Goal: Information Seeking & Learning: Understand process/instructions

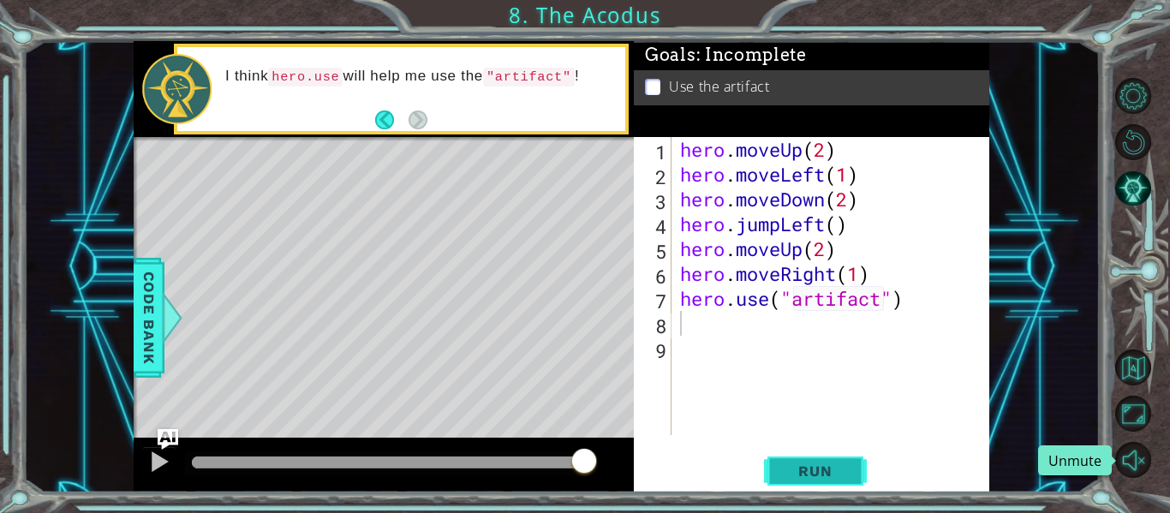
click at [819, 480] on button "Run" at bounding box center [815, 471] width 103 height 35
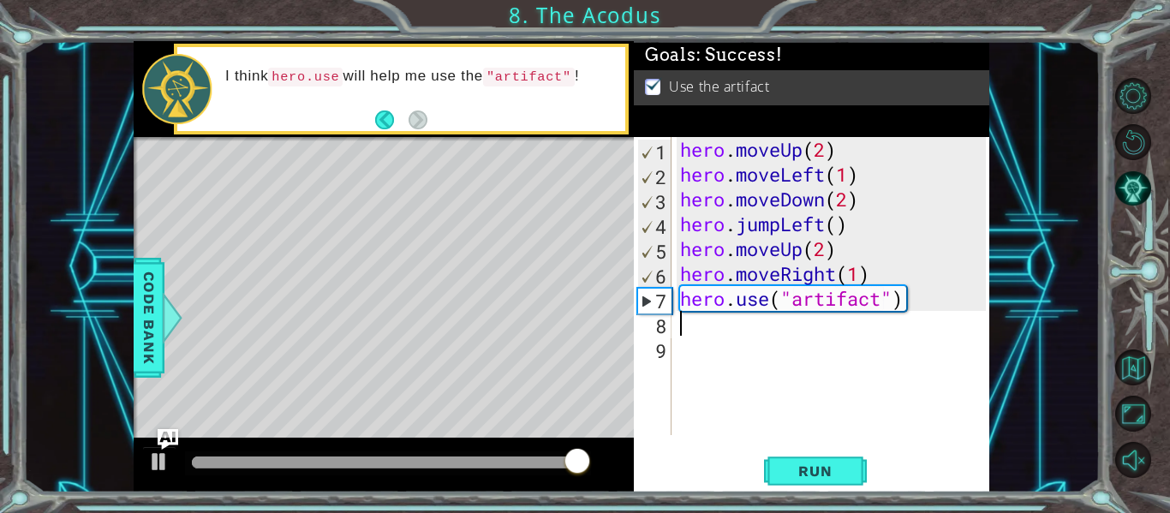
click at [1135, 438] on div at bounding box center [1143, 278] width 52 height 410
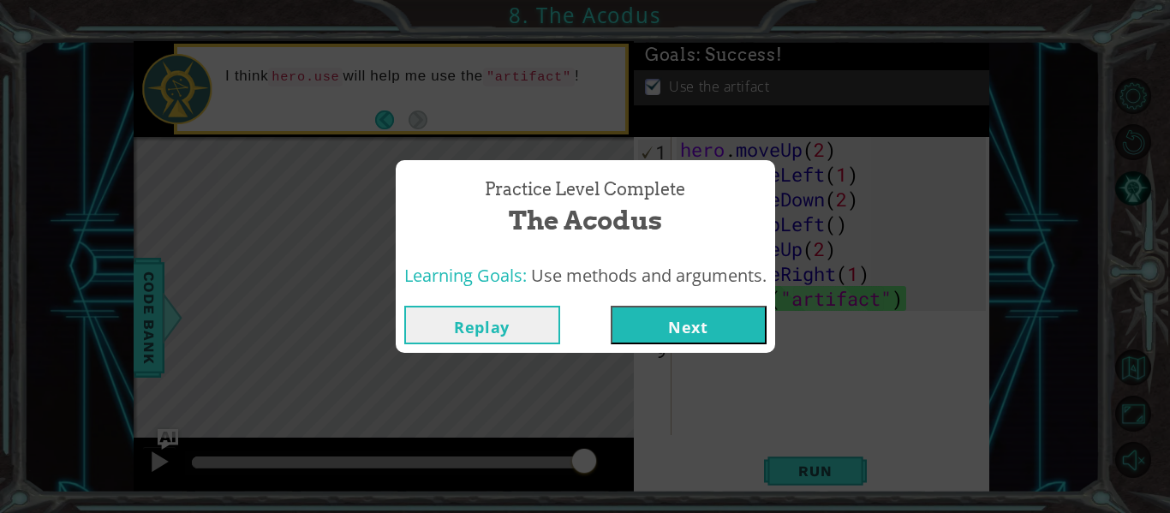
click at [741, 324] on button "Next" at bounding box center [689, 325] width 156 height 39
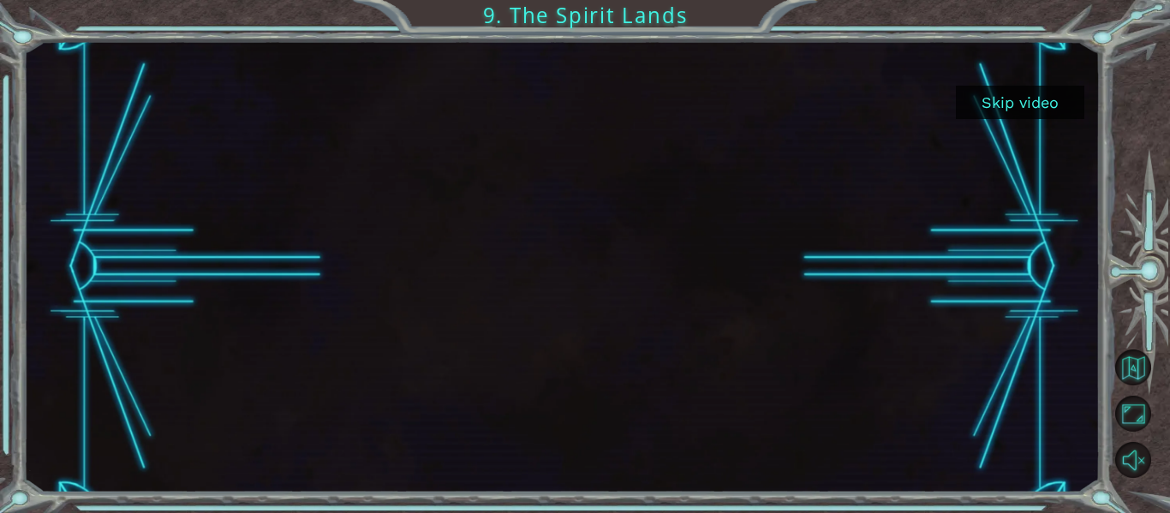
click at [898, 360] on div at bounding box center [561, 266] width 802 height 451
click at [1075, 443] on div at bounding box center [561, 266] width 1076 height 451
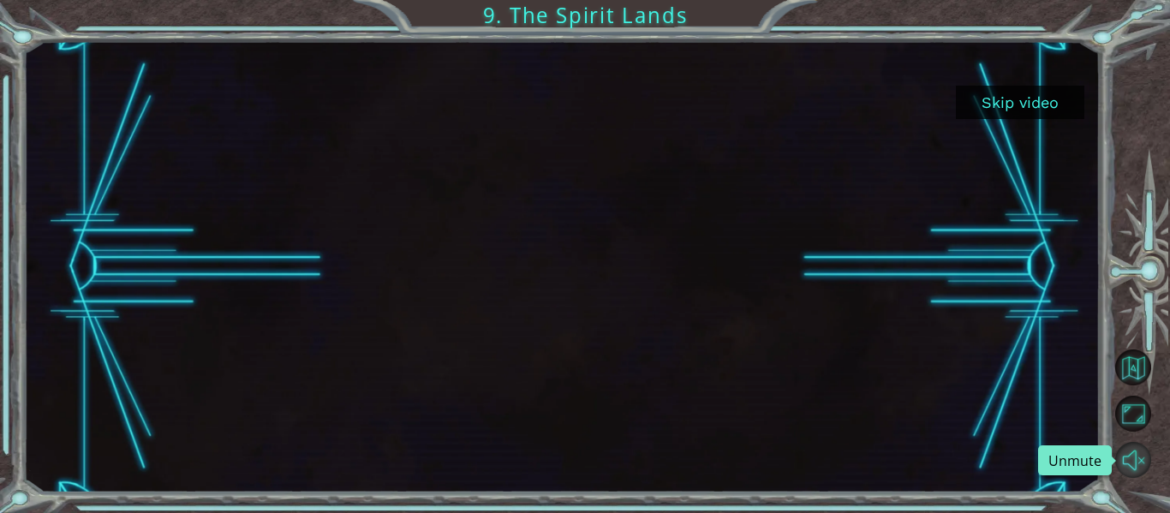
click at [1128, 455] on button "Unmute" at bounding box center [1133, 460] width 36 height 36
click at [464, 127] on div at bounding box center [561, 266] width 802 height 451
click at [1010, 116] on button "Skip video" at bounding box center [1020, 102] width 128 height 33
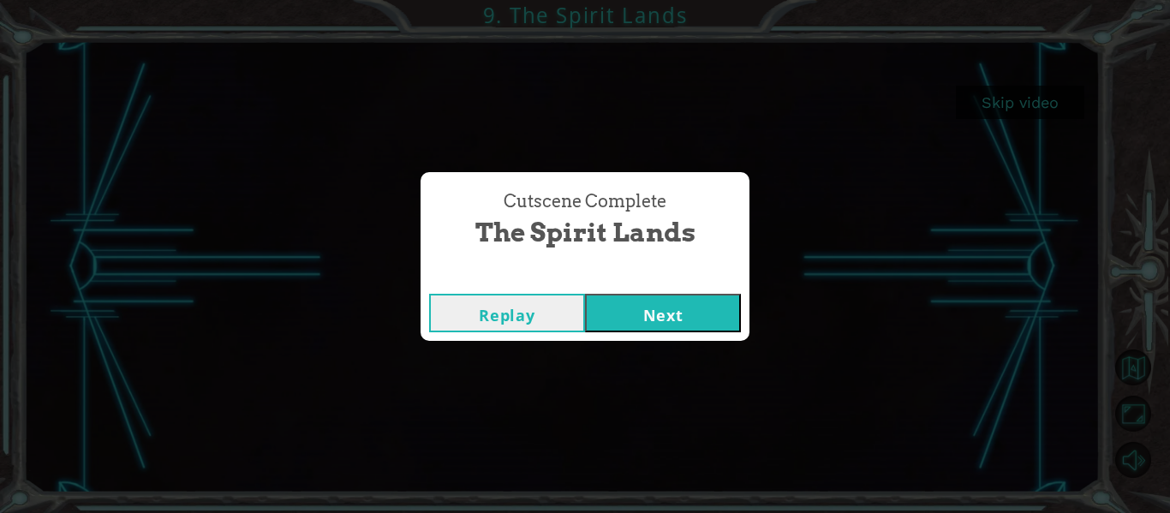
click at [654, 314] on button "Next" at bounding box center [663, 313] width 156 height 39
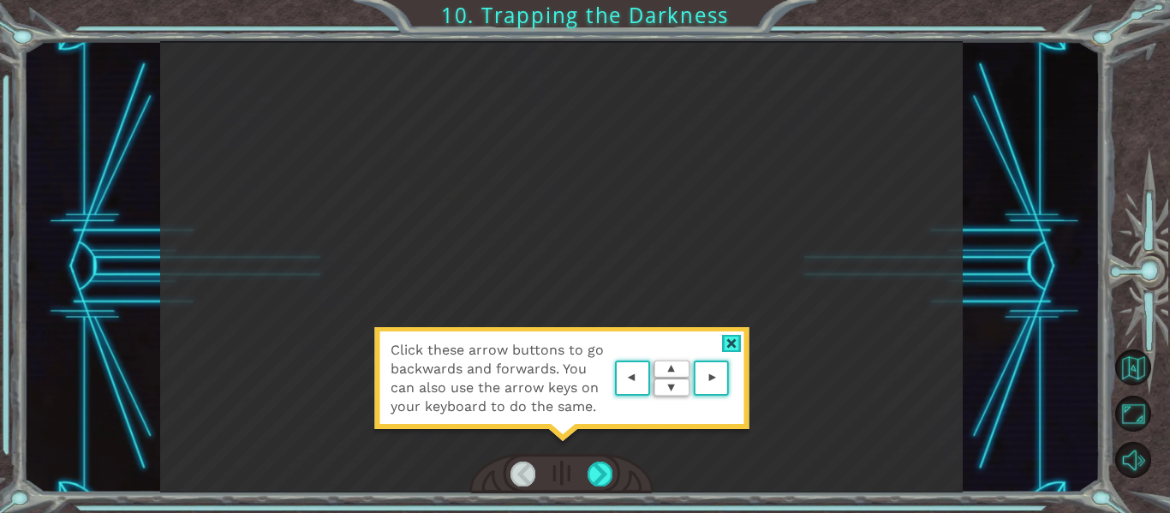
click at [634, 372] on img at bounding box center [672, 378] width 122 height 45
click at [733, 378] on area at bounding box center [733, 378] width 0 height 0
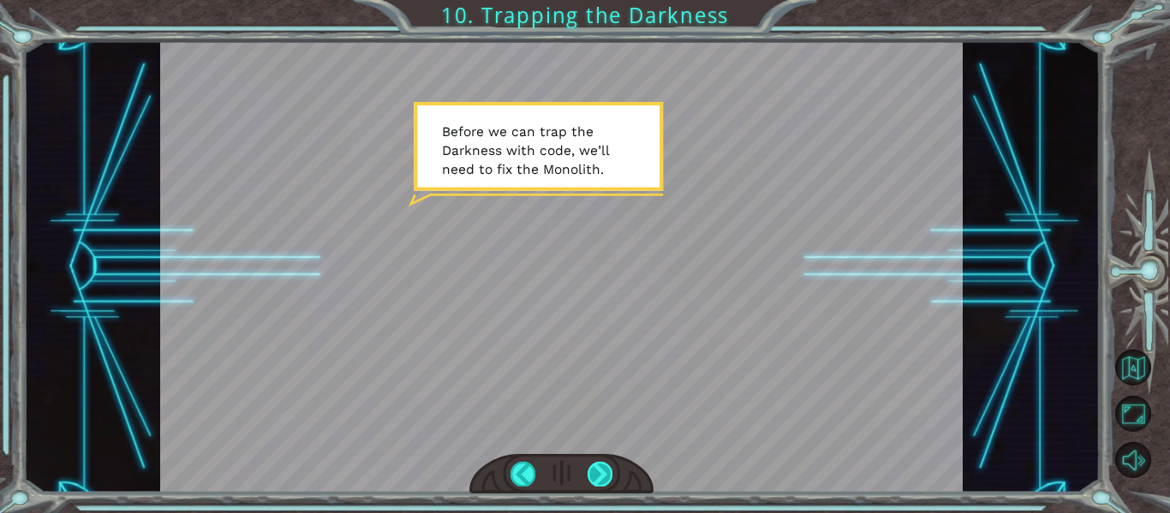
click at [592, 473] on div at bounding box center [599, 474] width 25 height 24
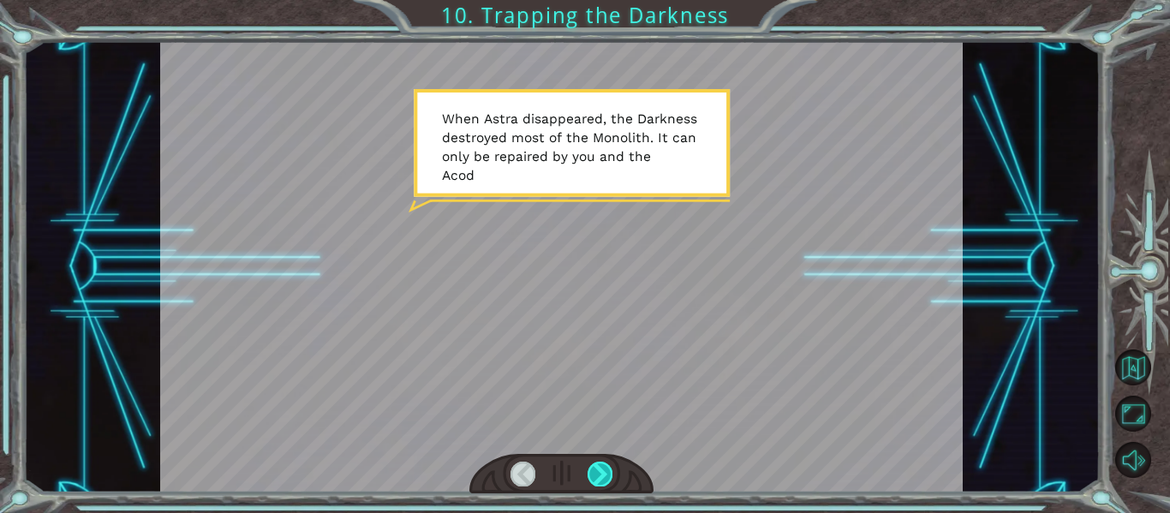
click at [592, 473] on div at bounding box center [599, 474] width 25 height 24
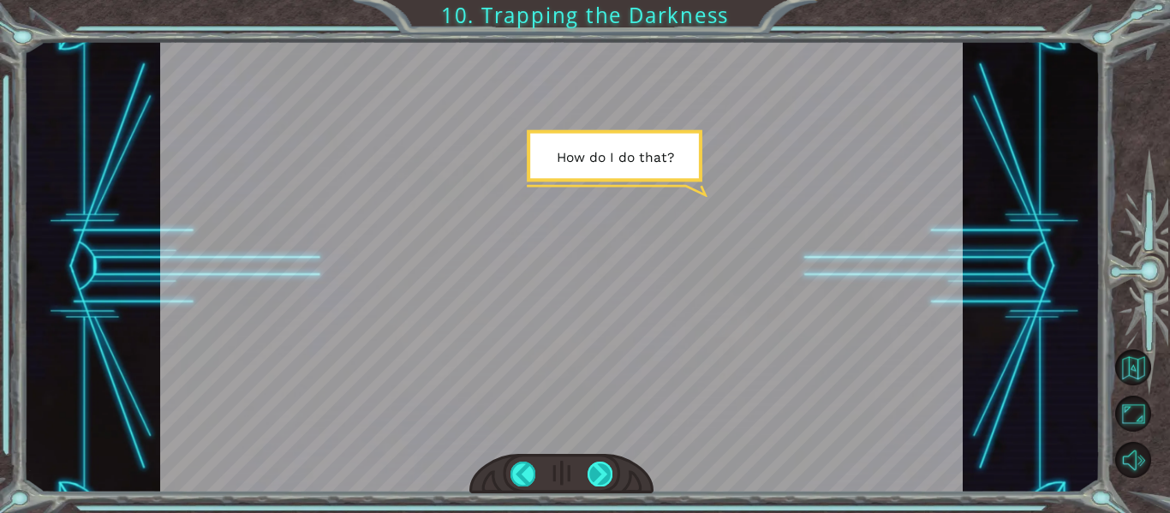
click at [592, 473] on div at bounding box center [599, 474] width 25 height 24
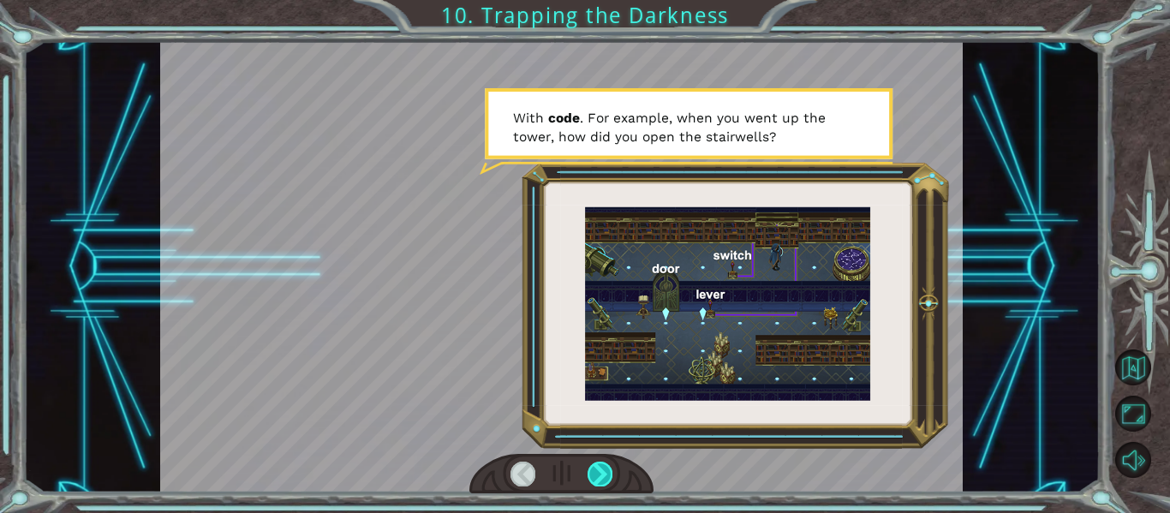
click at [592, 473] on div at bounding box center [599, 474] width 25 height 24
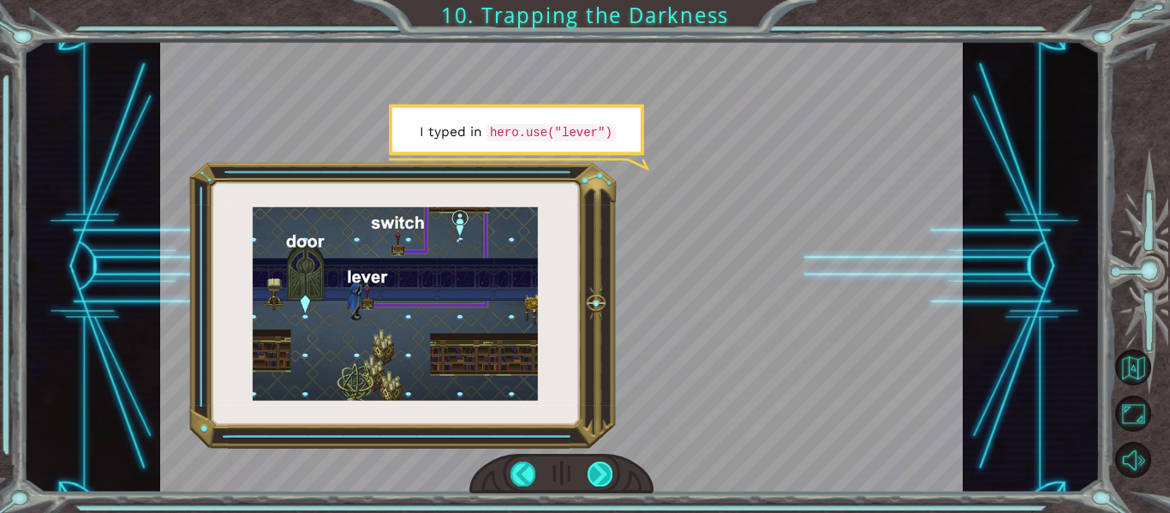
click at [592, 473] on div at bounding box center [599, 474] width 25 height 24
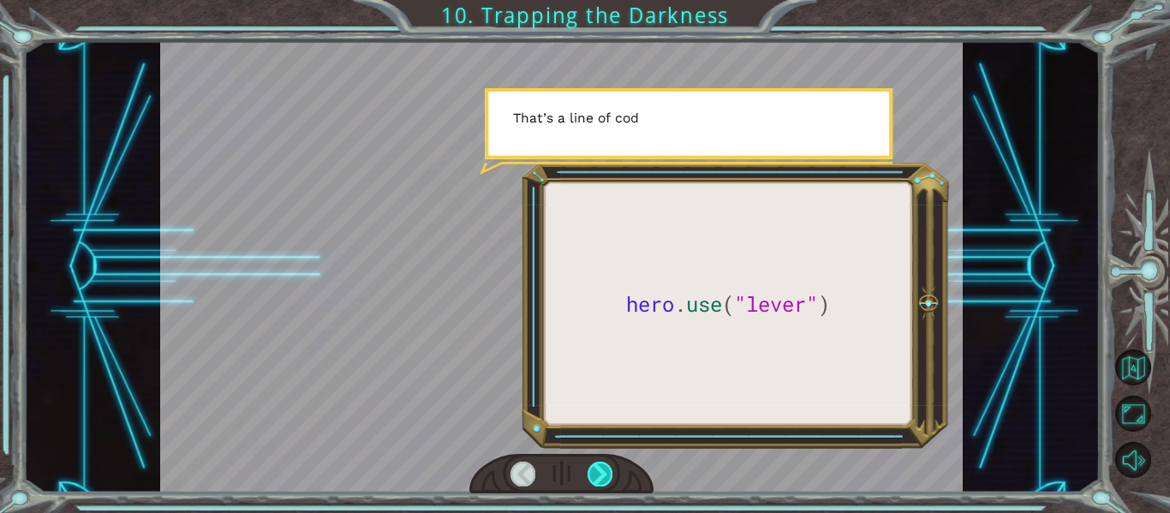
click at [592, 473] on div at bounding box center [599, 474] width 25 height 24
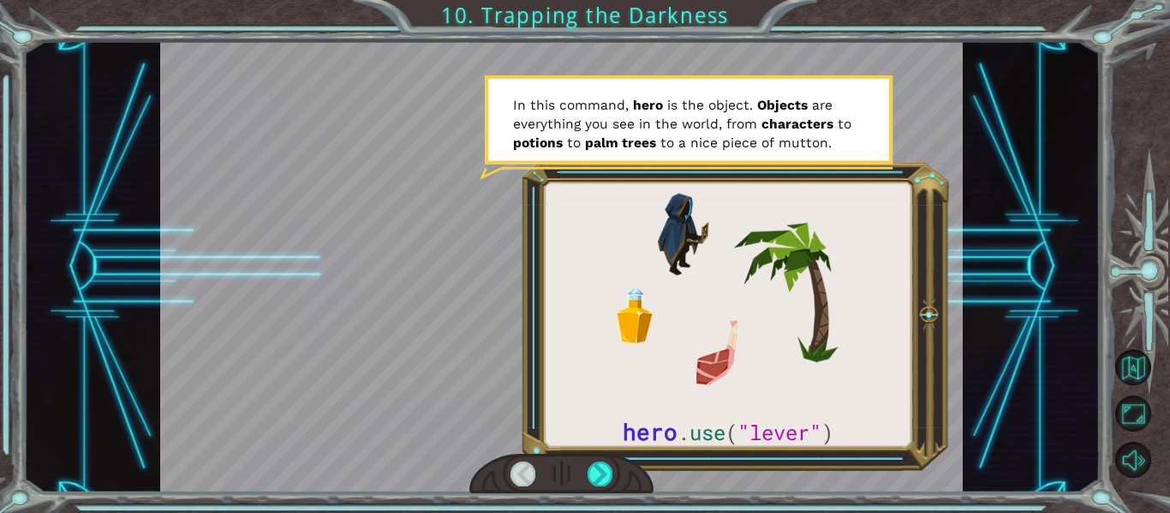
click at [525, 476] on div at bounding box center [522, 474] width 25 height 24
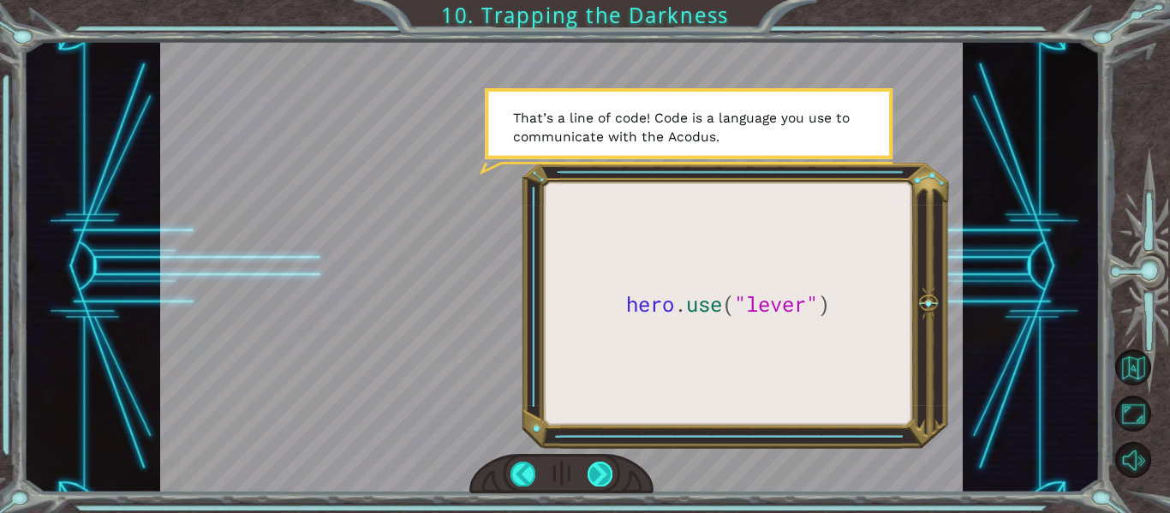
click at [605, 474] on div at bounding box center [599, 474] width 25 height 24
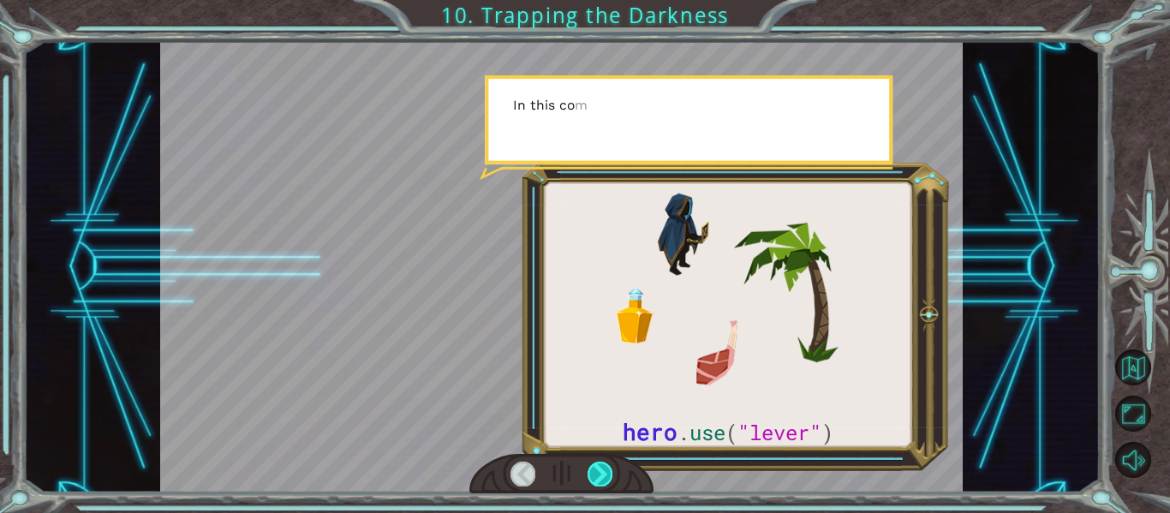
click at [605, 474] on div at bounding box center [599, 474] width 25 height 24
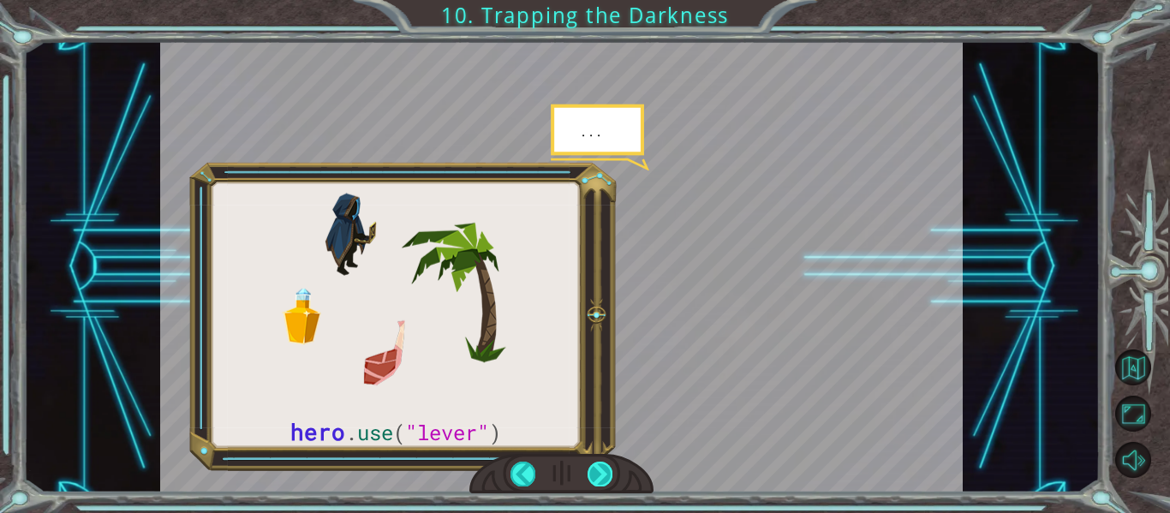
click at [605, 474] on div at bounding box center [599, 474] width 25 height 24
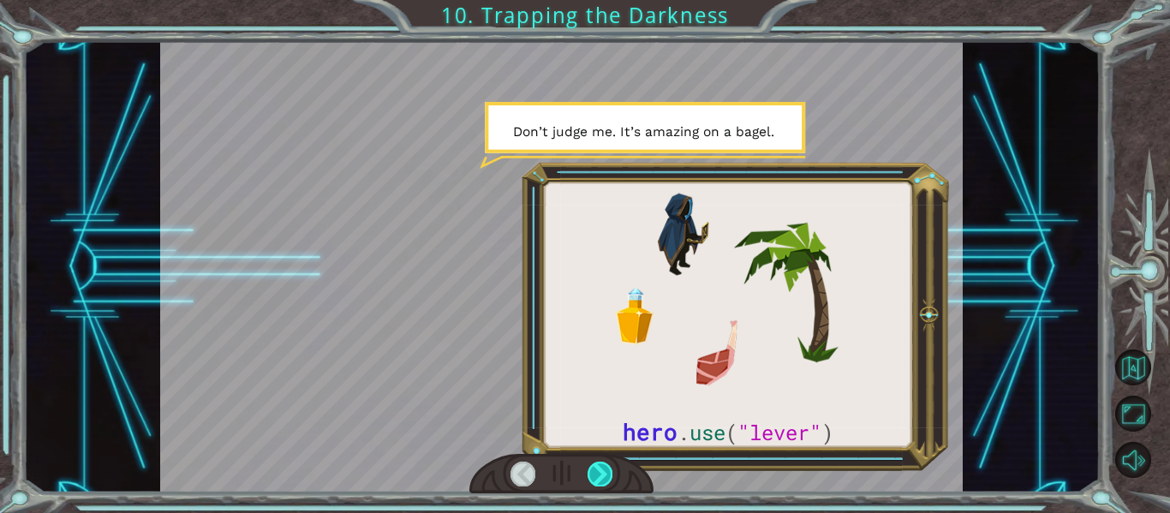
click at [605, 474] on div at bounding box center [599, 474] width 25 height 24
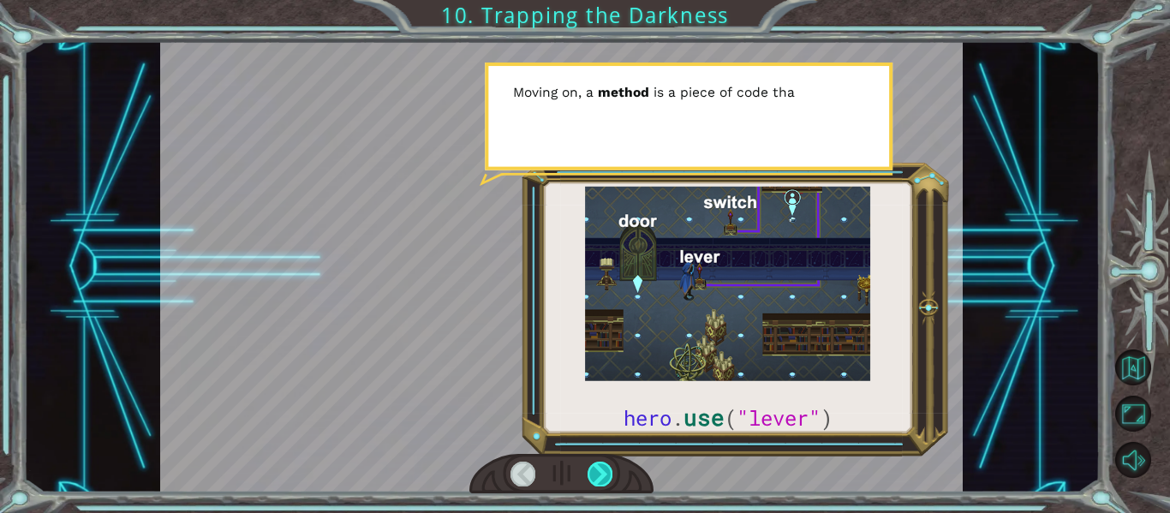
click at [605, 474] on div at bounding box center [599, 474] width 25 height 24
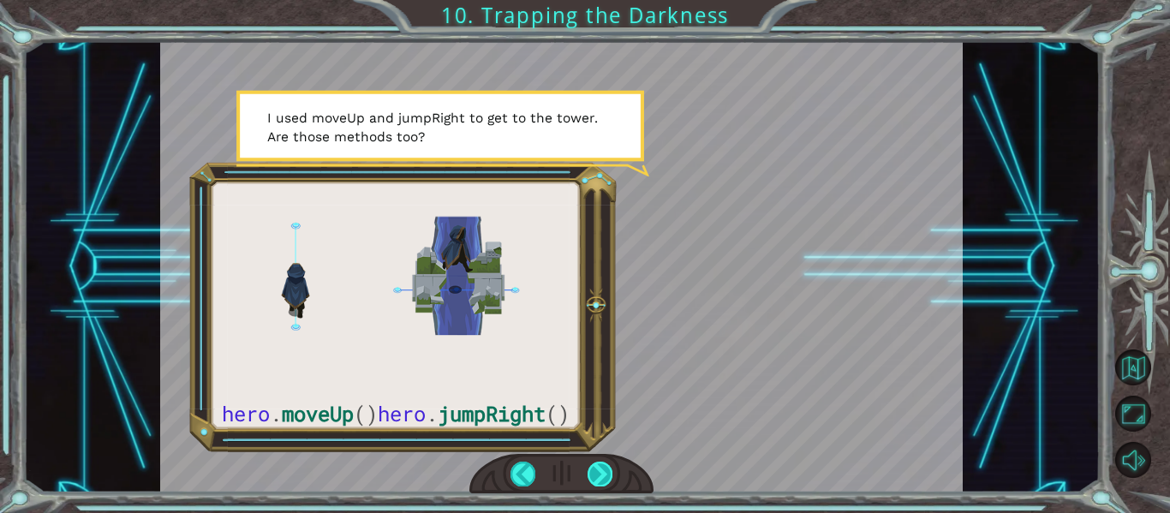
click at [605, 479] on div at bounding box center [599, 474] width 25 height 24
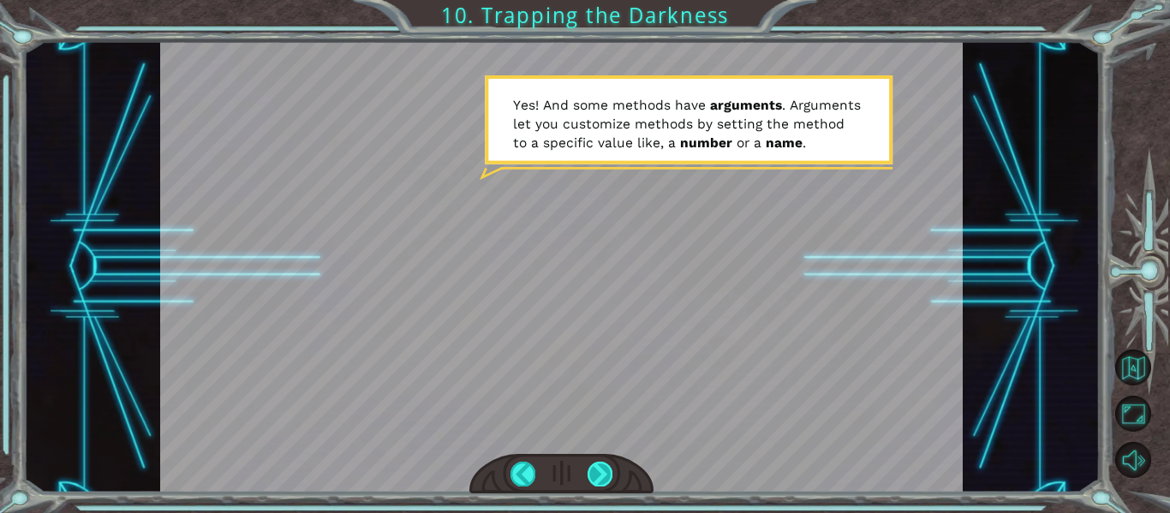
click at [605, 479] on div at bounding box center [599, 474] width 25 height 24
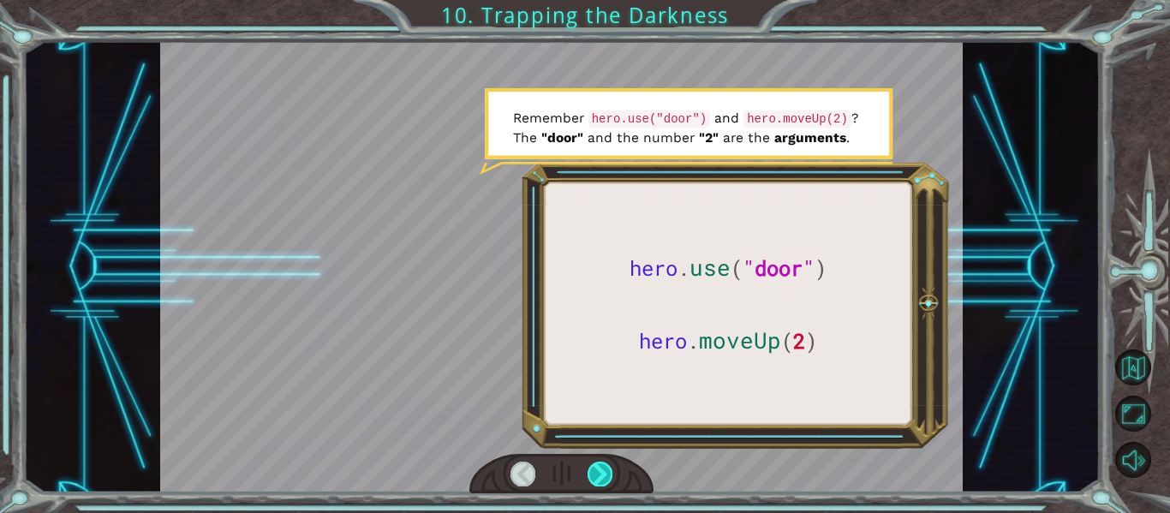
click at [605, 479] on div at bounding box center [599, 474] width 25 height 24
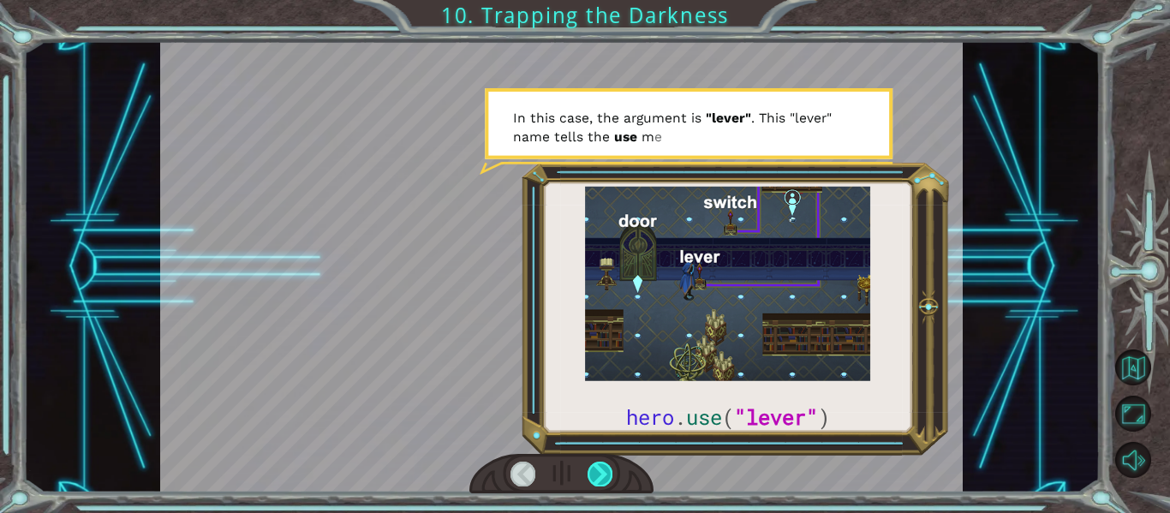
click at [605, 479] on div at bounding box center [599, 474] width 25 height 24
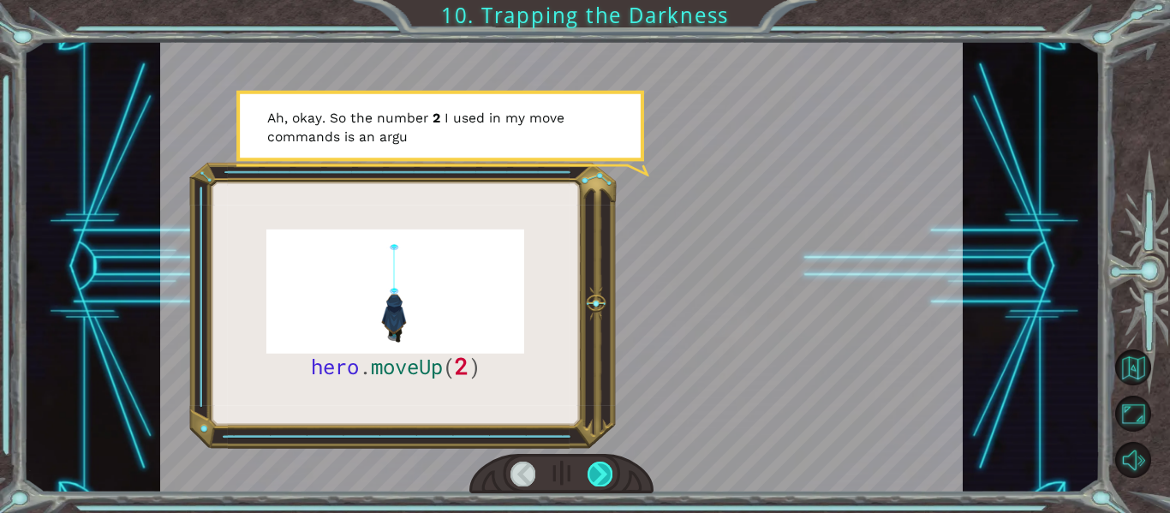
click at [605, 479] on div at bounding box center [599, 474] width 25 height 24
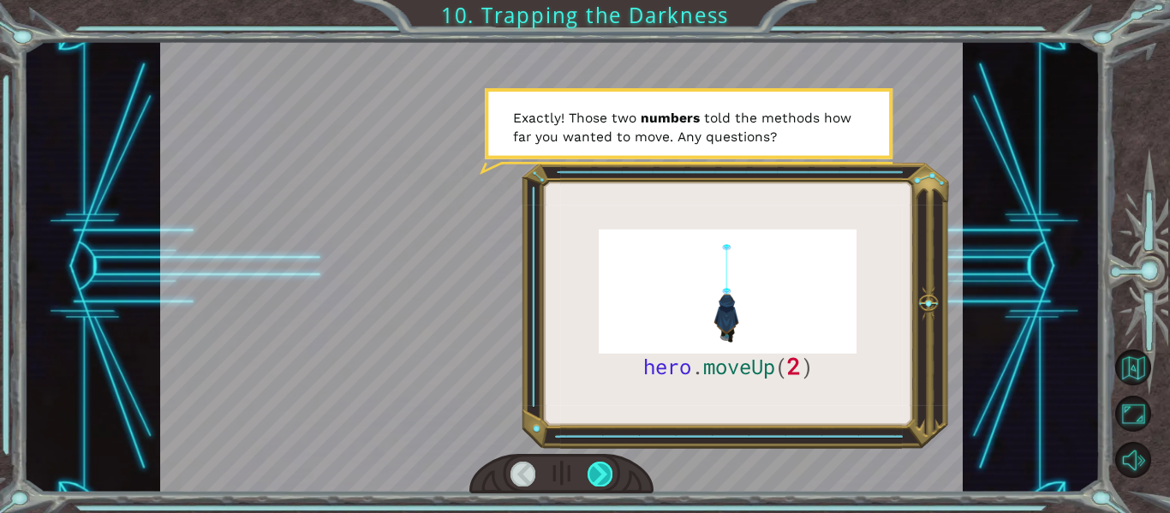
click at [605, 479] on div at bounding box center [599, 474] width 25 height 24
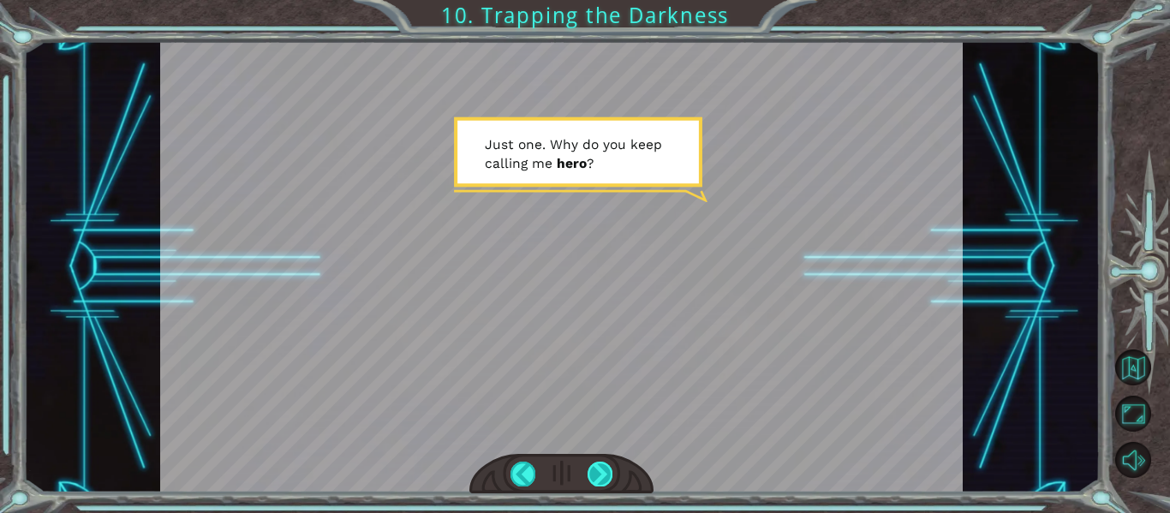
click at [605, 479] on div at bounding box center [599, 474] width 25 height 24
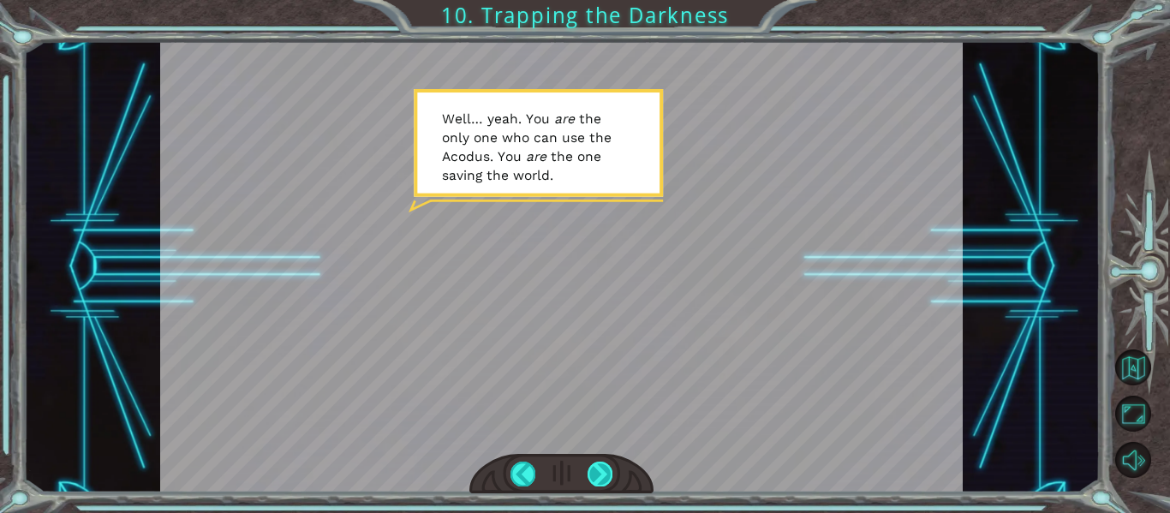
click at [605, 479] on div at bounding box center [599, 474] width 25 height 24
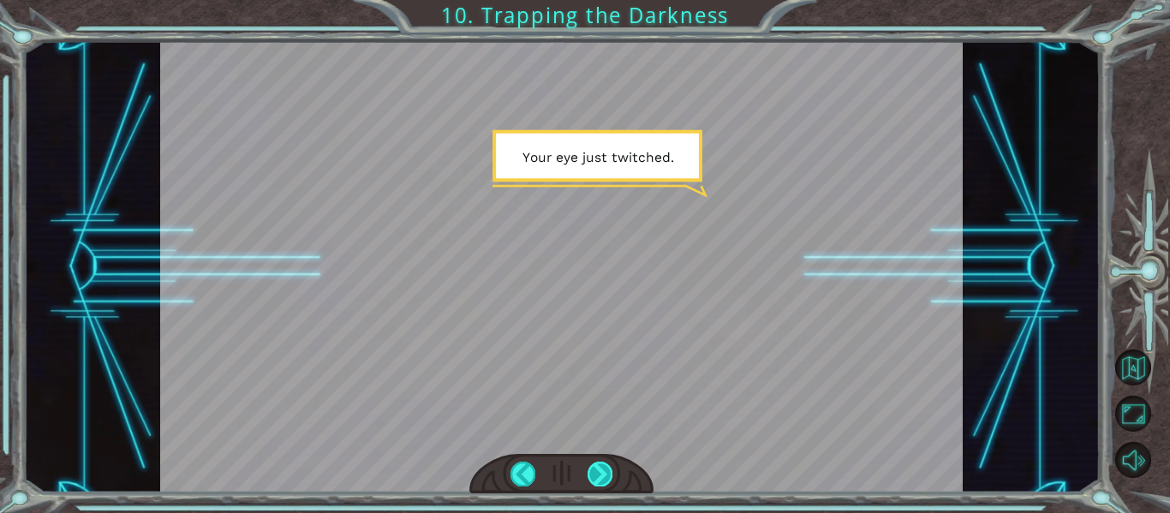
click at [605, 479] on div at bounding box center [599, 474] width 25 height 24
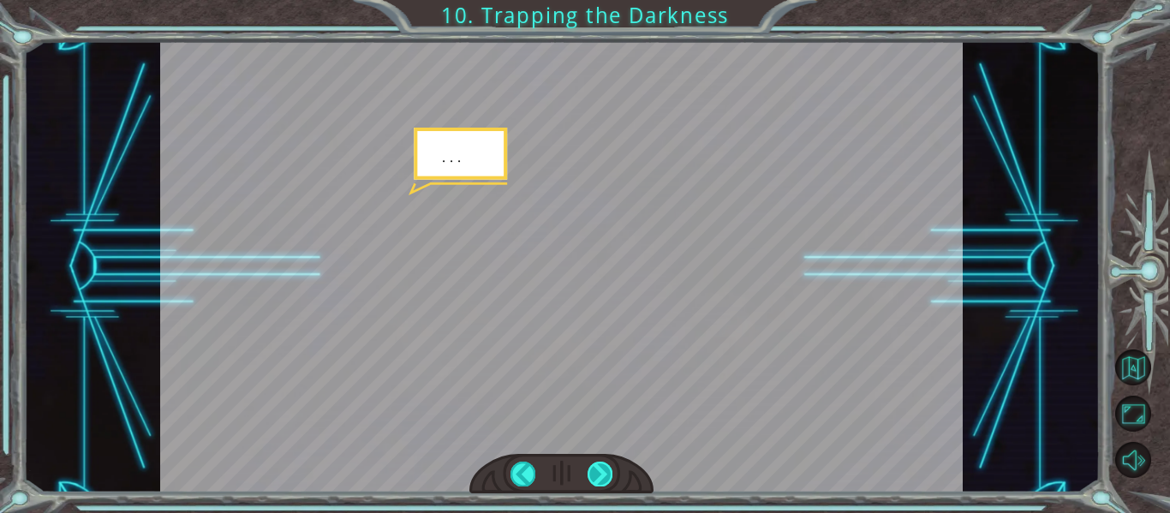
click at [605, 479] on div at bounding box center [599, 474] width 25 height 24
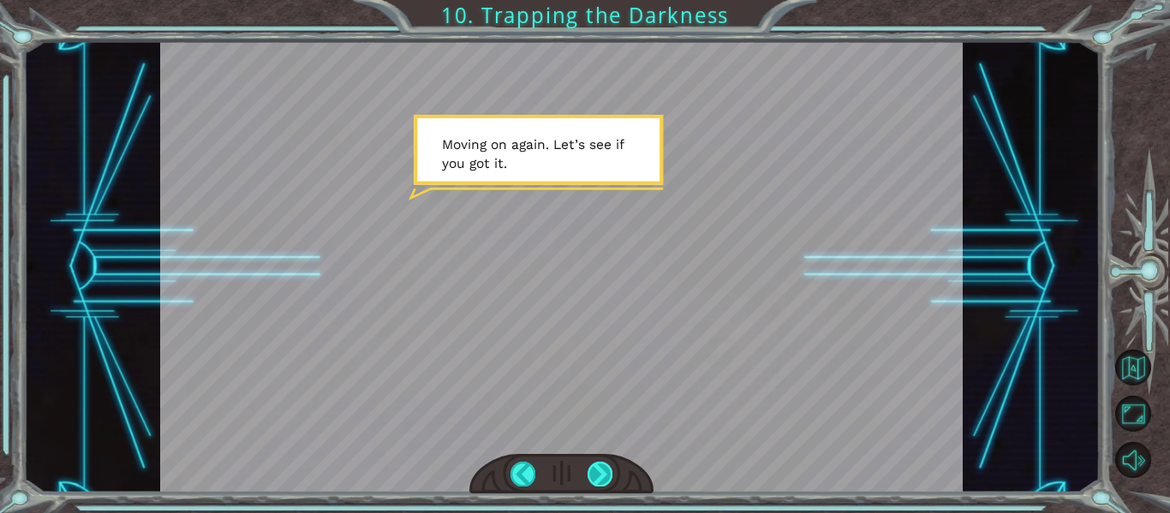
click at [605, 479] on div at bounding box center [599, 474] width 25 height 24
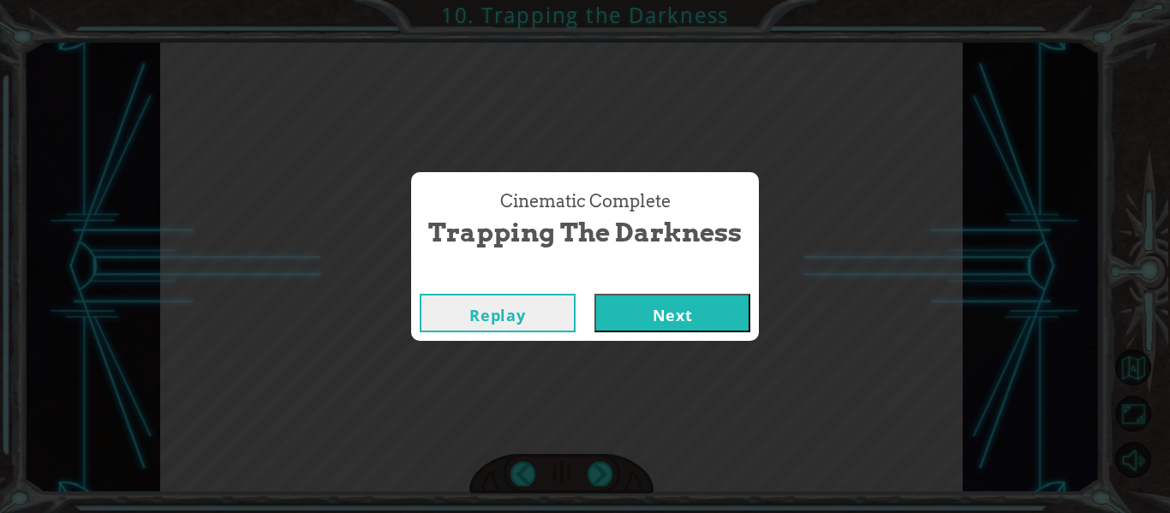
click at [707, 315] on button "Next" at bounding box center [672, 313] width 156 height 39
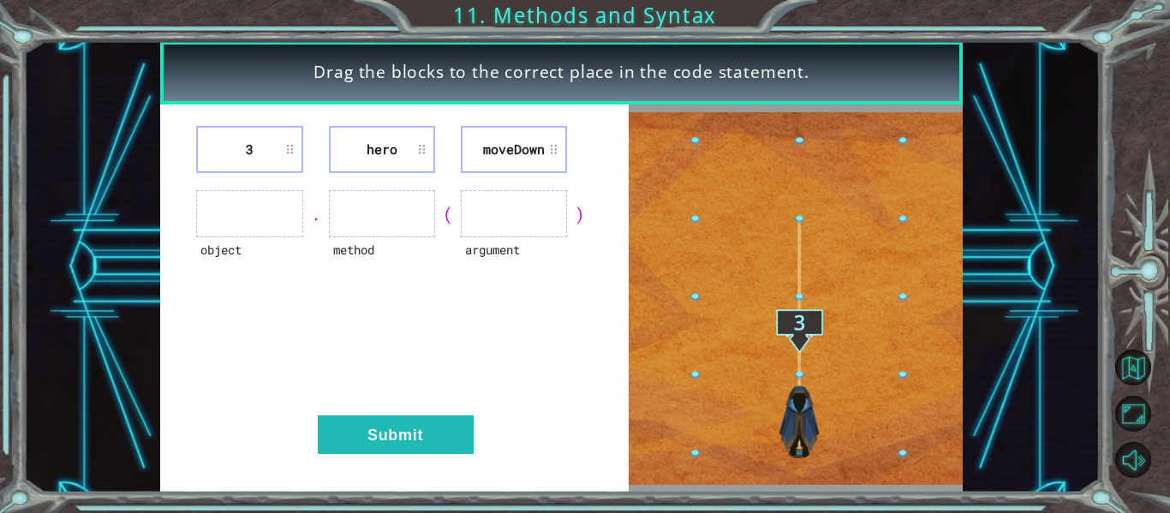
click at [235, 208] on ul at bounding box center [249, 213] width 106 height 47
click at [552, 147] on li "moveDown" at bounding box center [514, 149] width 106 height 47
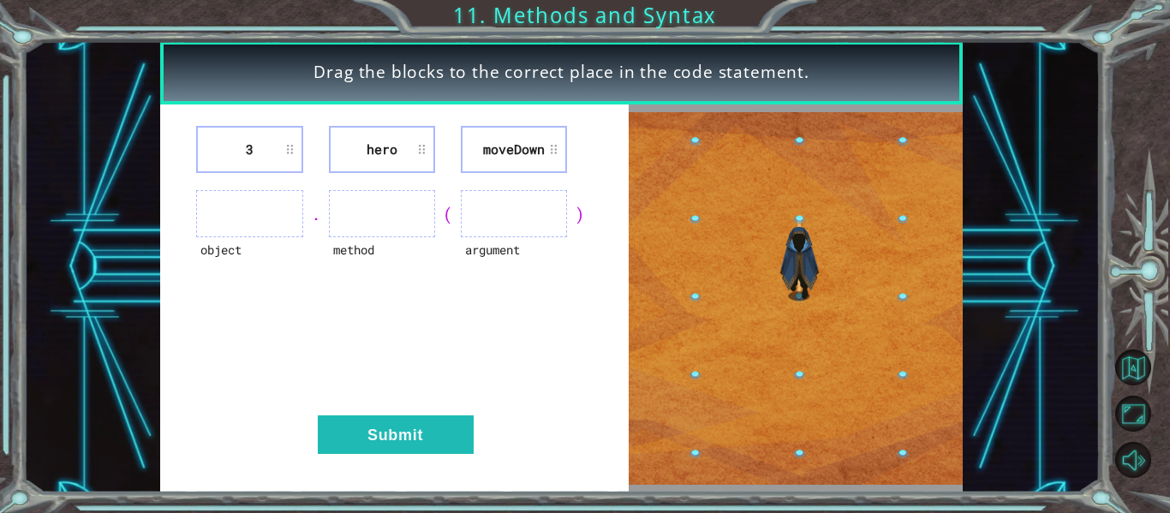
click at [495, 149] on li "moveDown" at bounding box center [514, 149] width 106 height 47
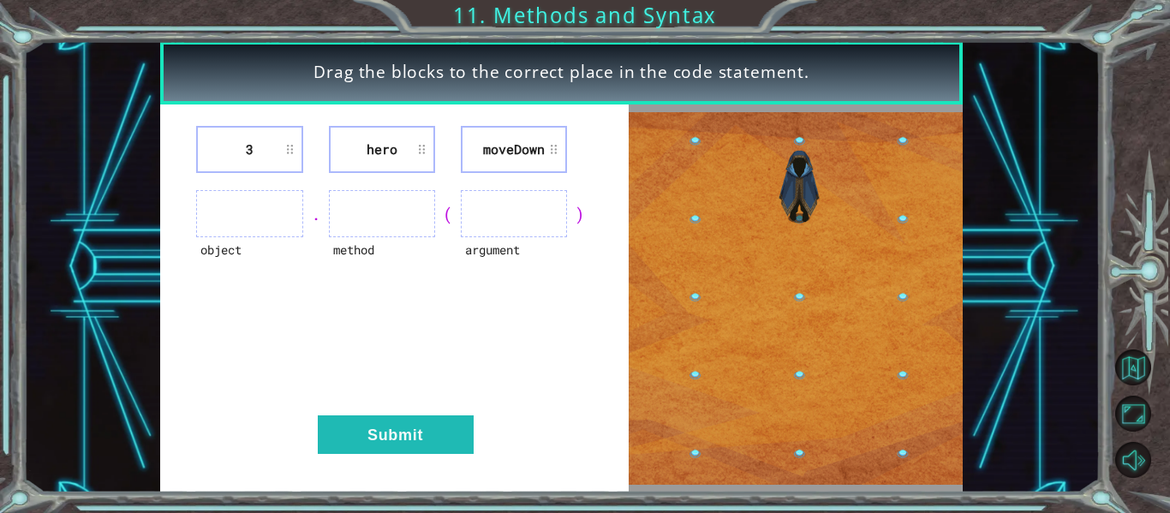
click at [501, 161] on li "moveDown" at bounding box center [514, 149] width 106 height 47
click at [397, 162] on li "hero" at bounding box center [382, 149] width 106 height 47
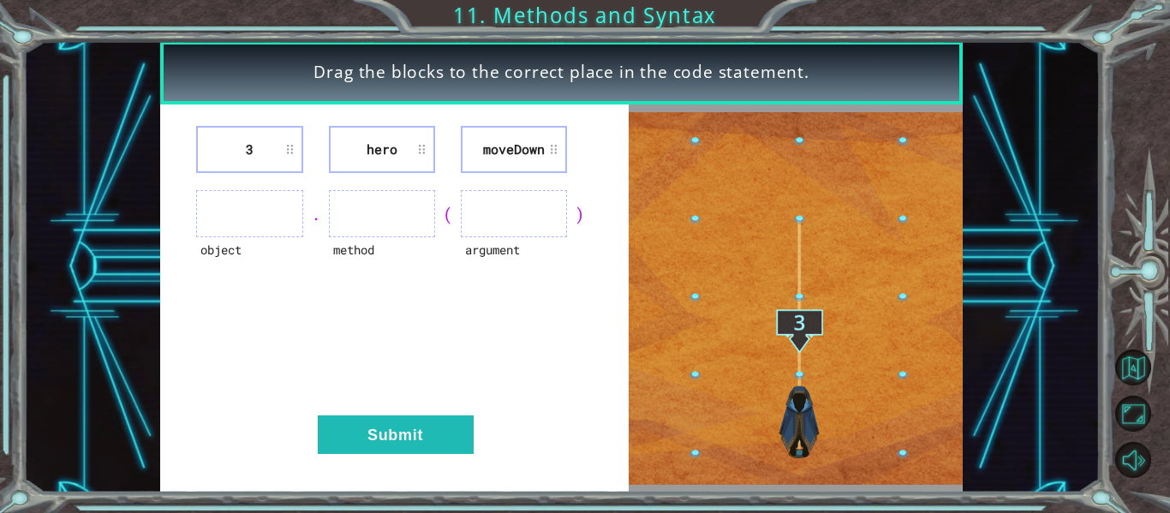
click at [271, 141] on li "3" at bounding box center [249, 149] width 106 height 47
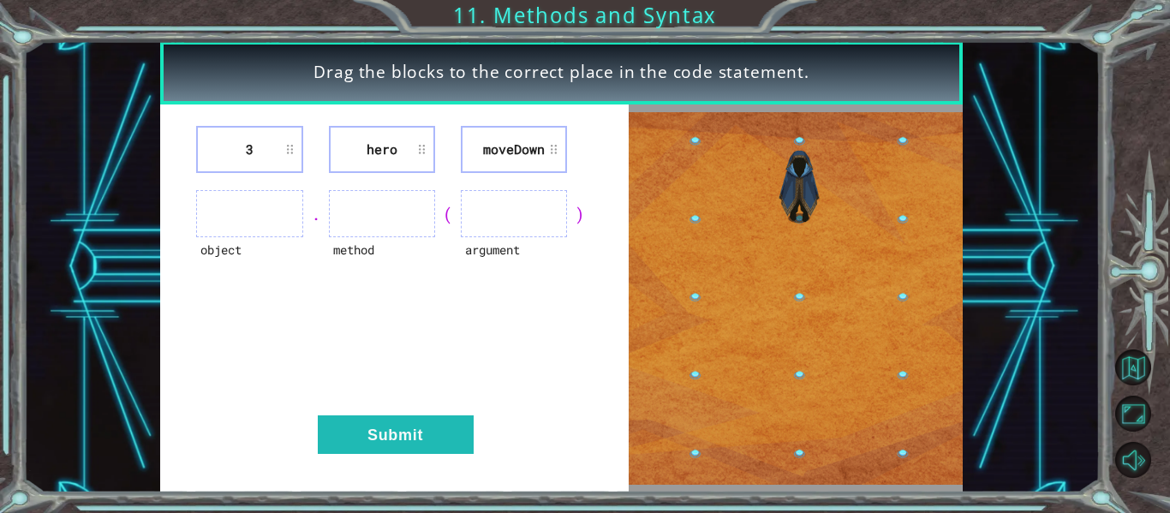
click at [280, 201] on ul at bounding box center [249, 213] width 106 height 47
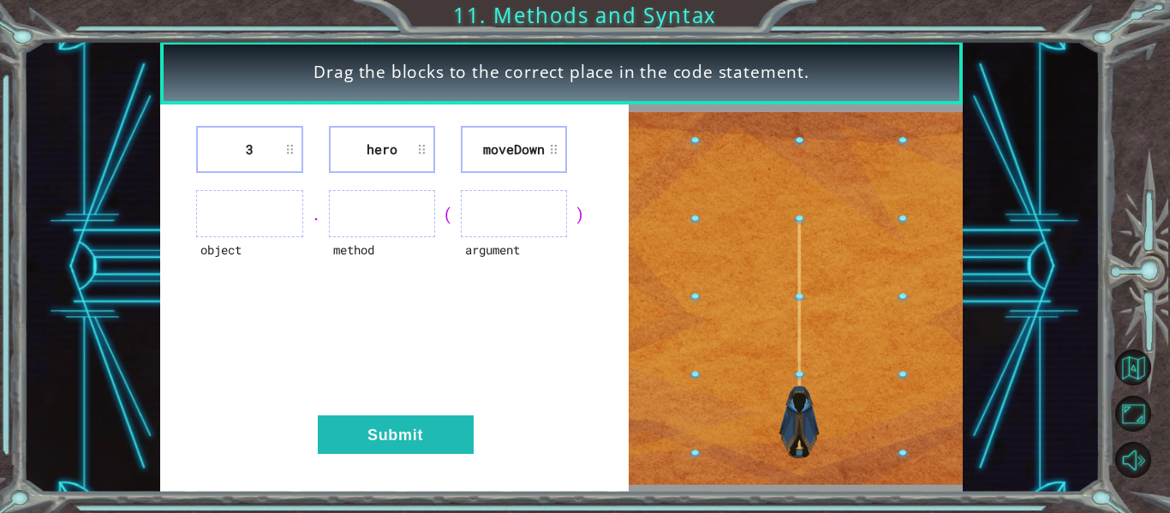
click at [403, 218] on ul at bounding box center [382, 213] width 106 height 47
click at [535, 205] on ul at bounding box center [514, 213] width 106 height 47
click at [353, 264] on div "method" at bounding box center [382, 260] width 106 height 47
click at [239, 250] on div "object" at bounding box center [249, 260] width 106 height 47
click at [378, 252] on div "method" at bounding box center [382, 260] width 106 height 47
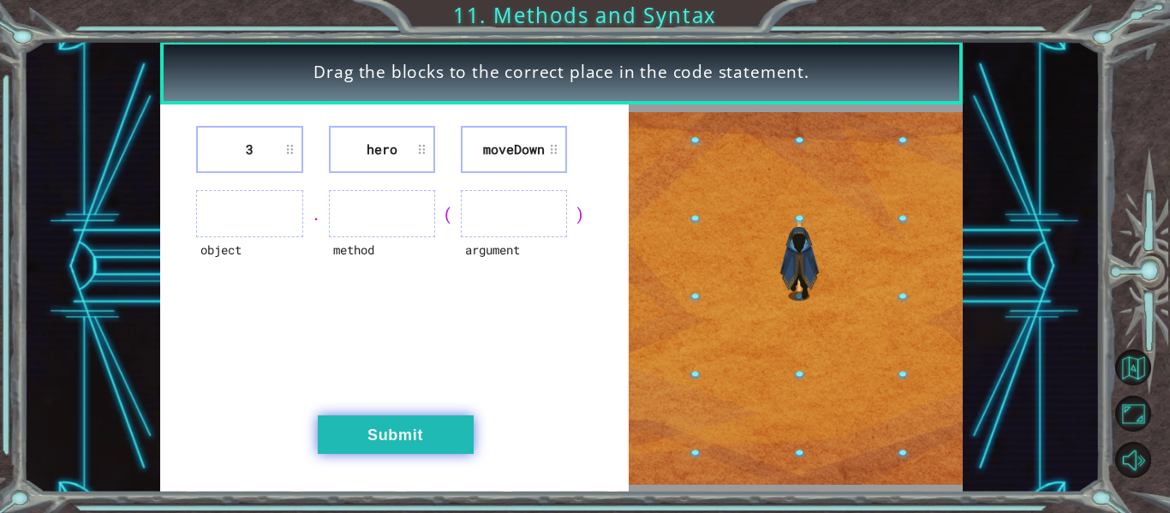
click at [442, 450] on button "Submit" at bounding box center [396, 434] width 156 height 39
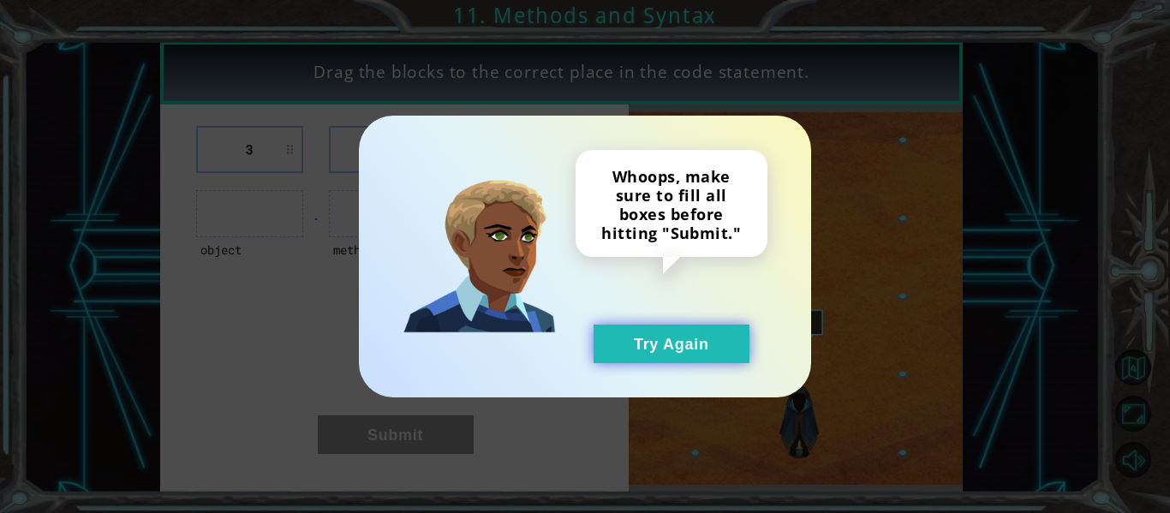
click at [705, 354] on button "Try Again" at bounding box center [671, 344] width 156 height 39
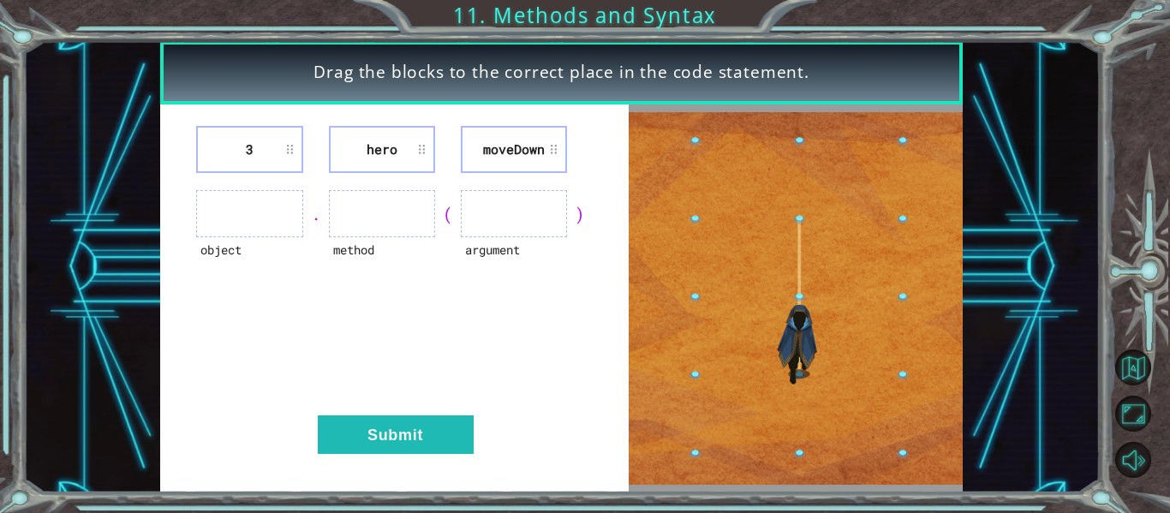
click at [770, 409] on img at bounding box center [796, 298] width 334 height 372
click at [819, 448] on img at bounding box center [796, 298] width 334 height 372
click at [812, 219] on img at bounding box center [796, 298] width 334 height 372
click at [804, 215] on img at bounding box center [796, 298] width 334 height 372
click at [796, 292] on img at bounding box center [796, 298] width 334 height 372
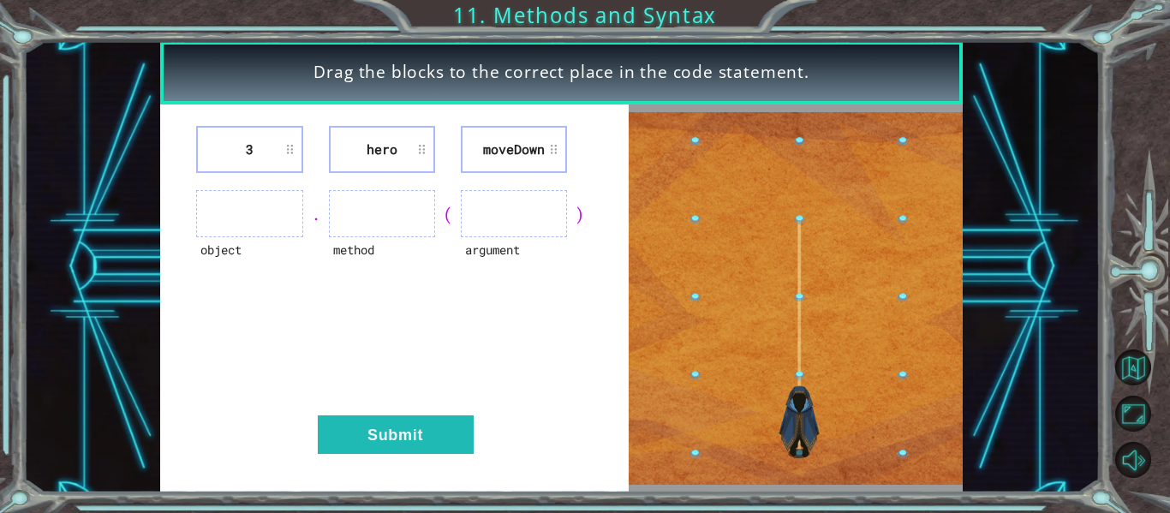
click at [822, 334] on img at bounding box center [796, 298] width 334 height 372
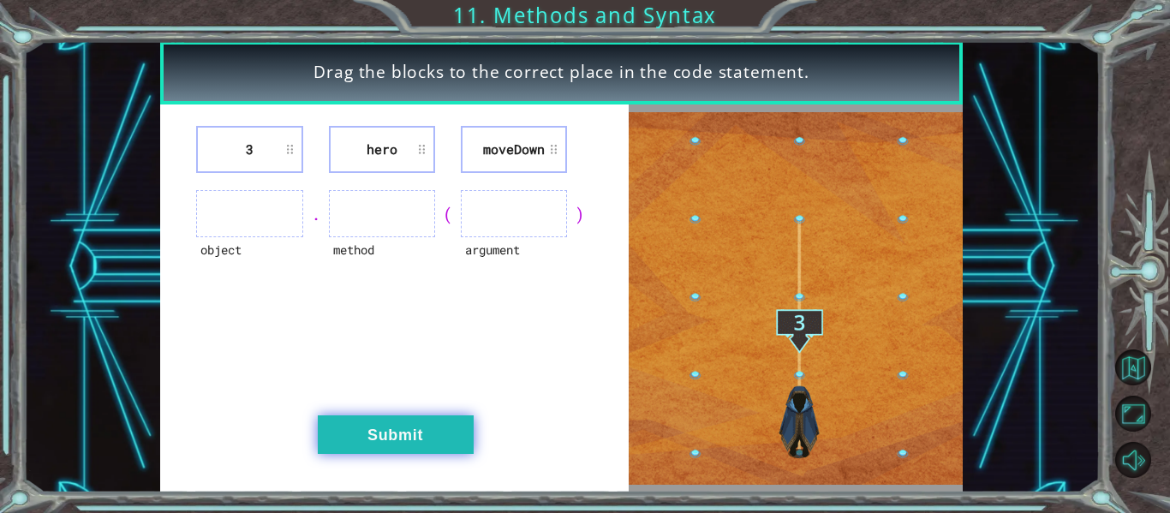
click at [393, 419] on button "Submit" at bounding box center [396, 434] width 156 height 39
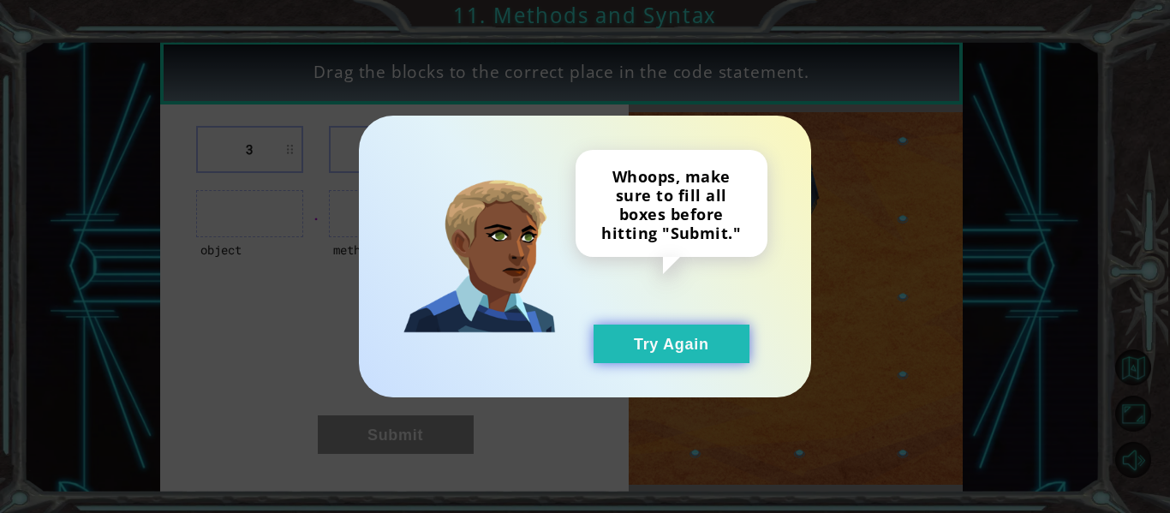
click at [669, 354] on button "Try Again" at bounding box center [671, 344] width 156 height 39
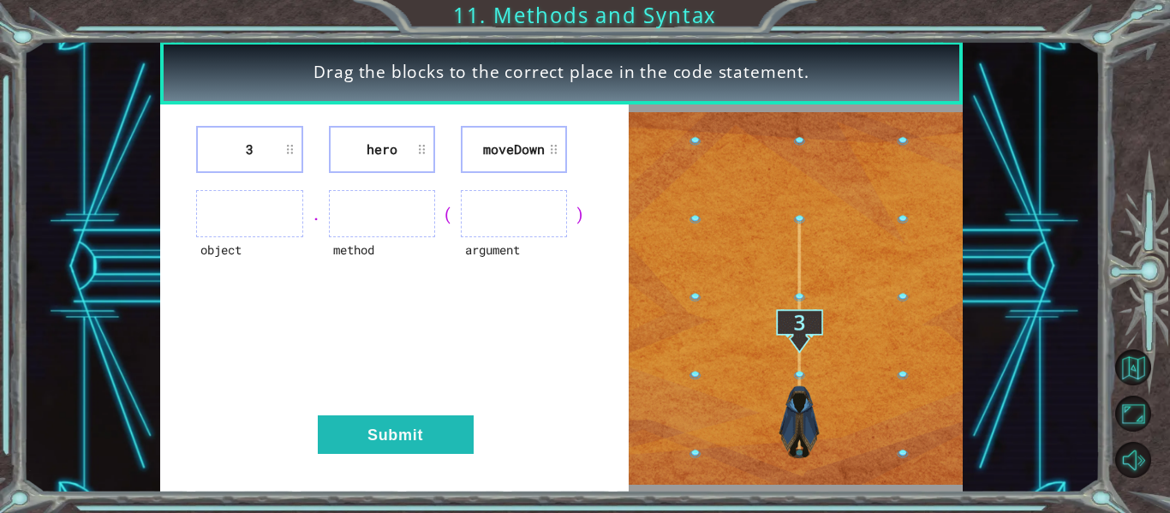
click at [507, 159] on li "moveDown" at bounding box center [514, 149] width 106 height 47
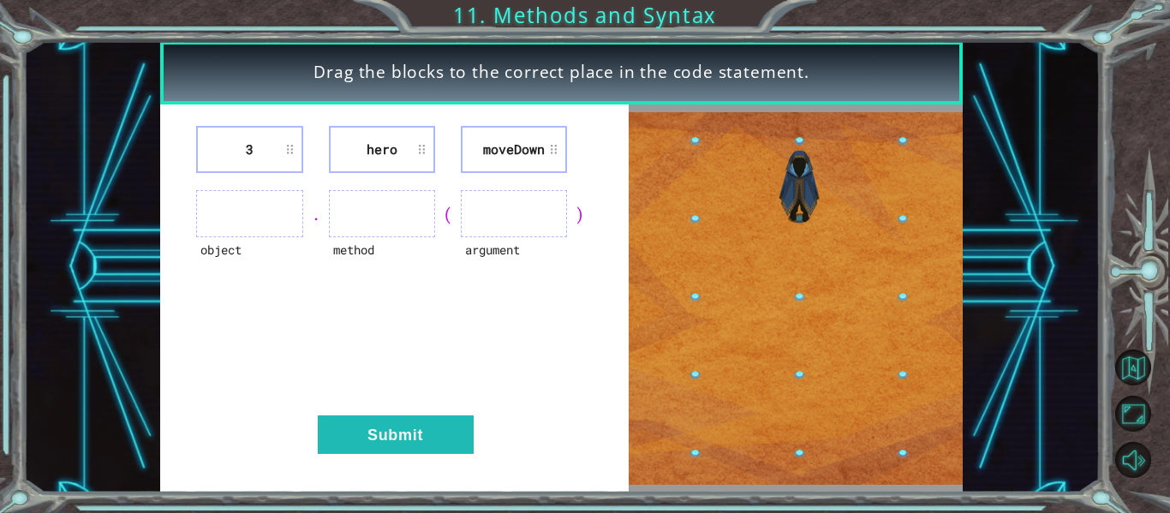
click at [507, 159] on li "moveDown" at bounding box center [514, 149] width 106 height 47
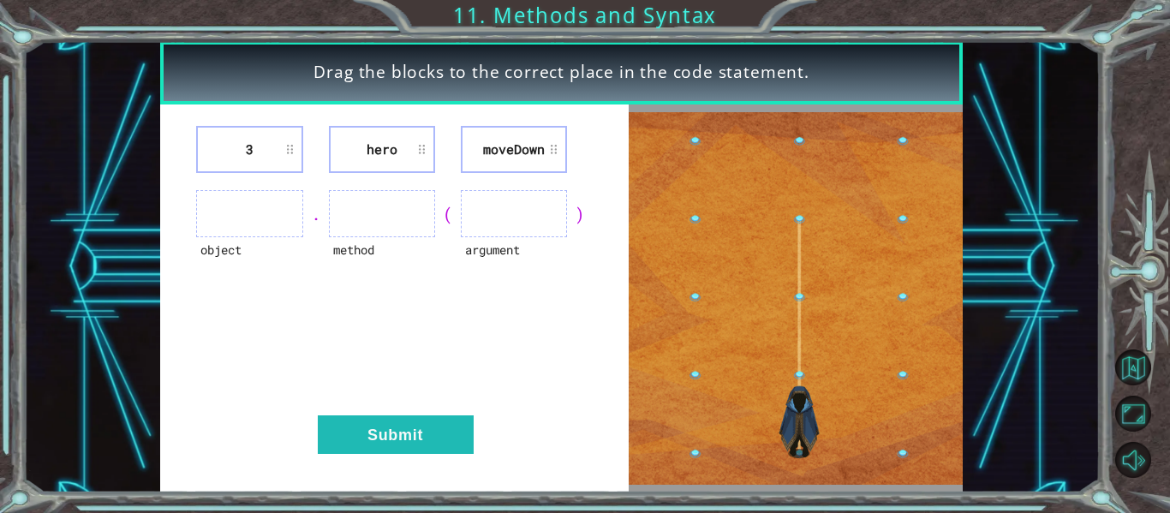
click at [507, 159] on li "moveDown" at bounding box center [514, 149] width 106 height 47
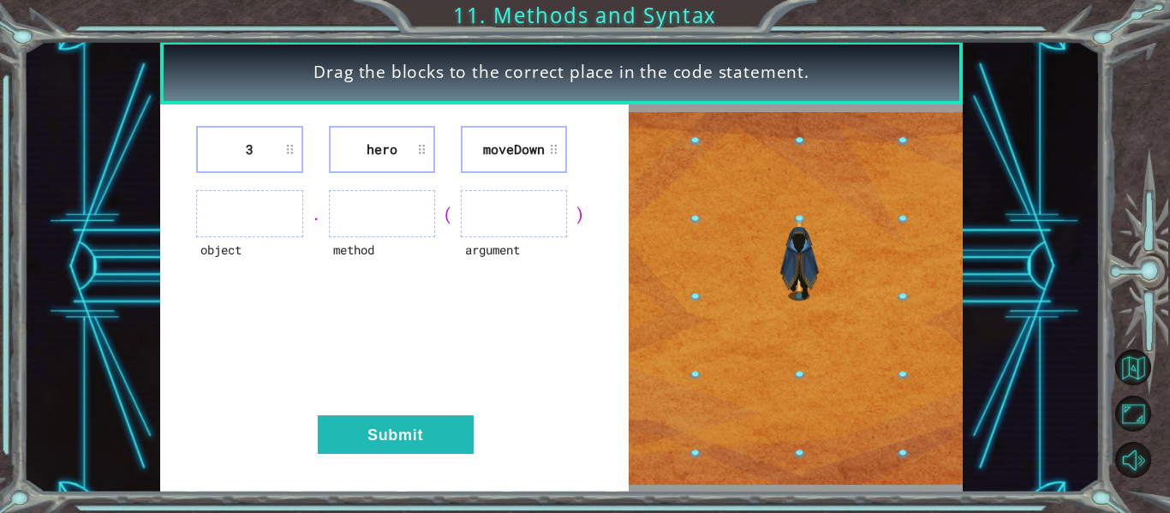
click at [507, 160] on li "moveDown" at bounding box center [514, 149] width 106 height 47
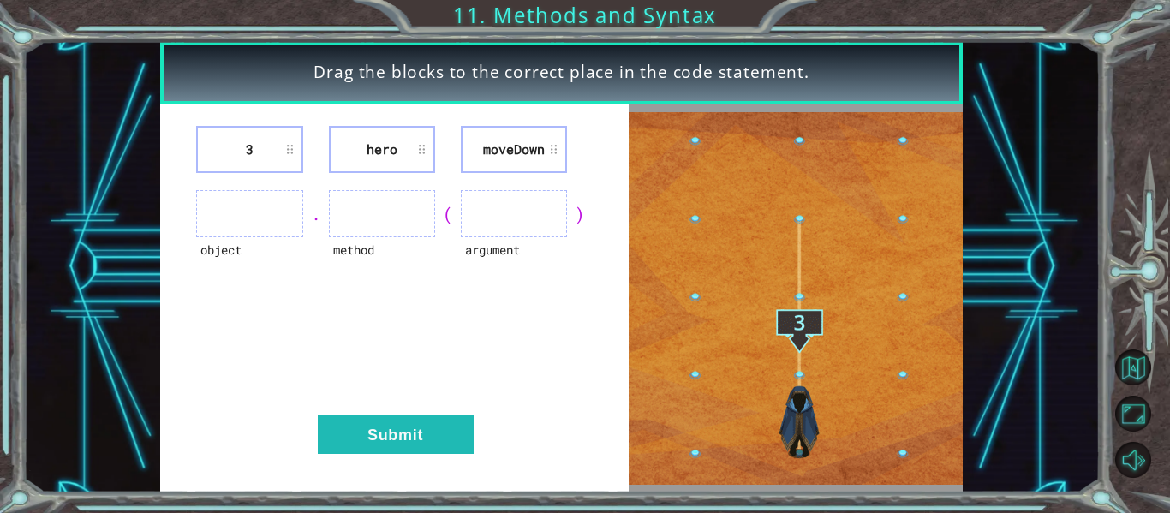
click at [507, 159] on li "moveDown" at bounding box center [514, 149] width 106 height 47
click at [387, 140] on li "hero" at bounding box center [382, 149] width 106 height 47
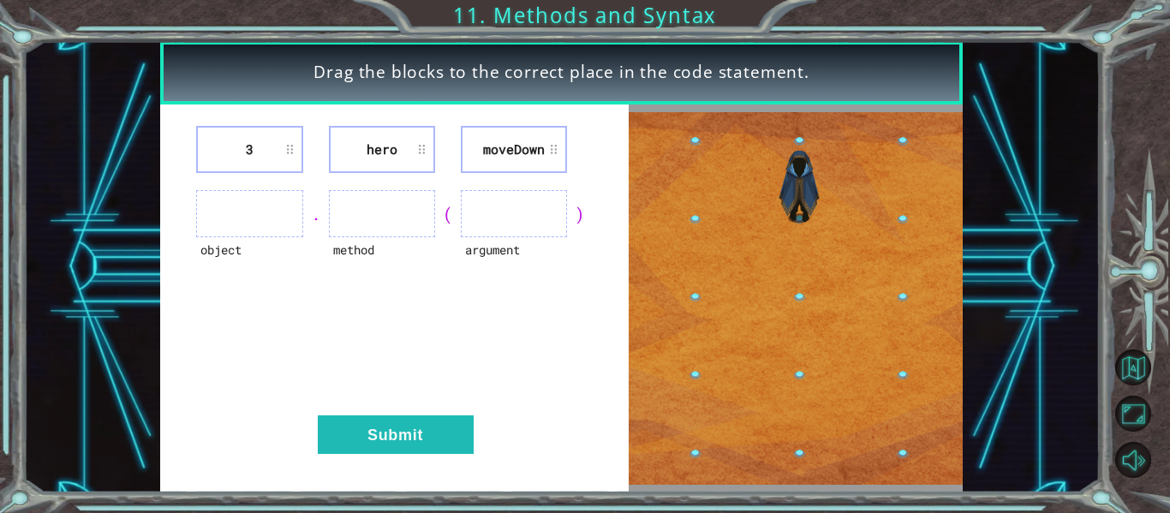
click at [387, 140] on li "hero" at bounding box center [382, 149] width 106 height 47
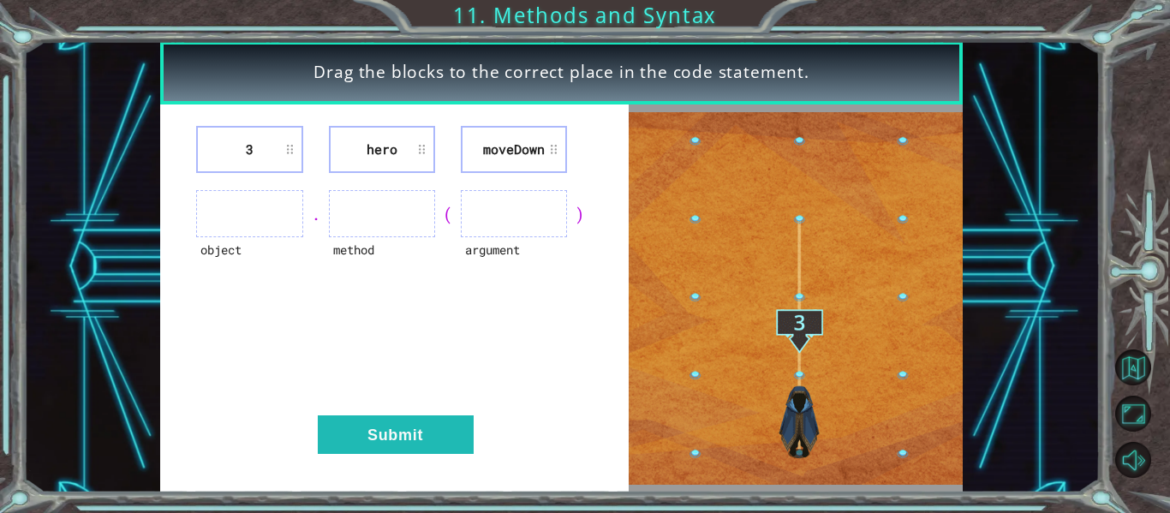
click at [290, 144] on li "3" at bounding box center [249, 149] width 106 height 47
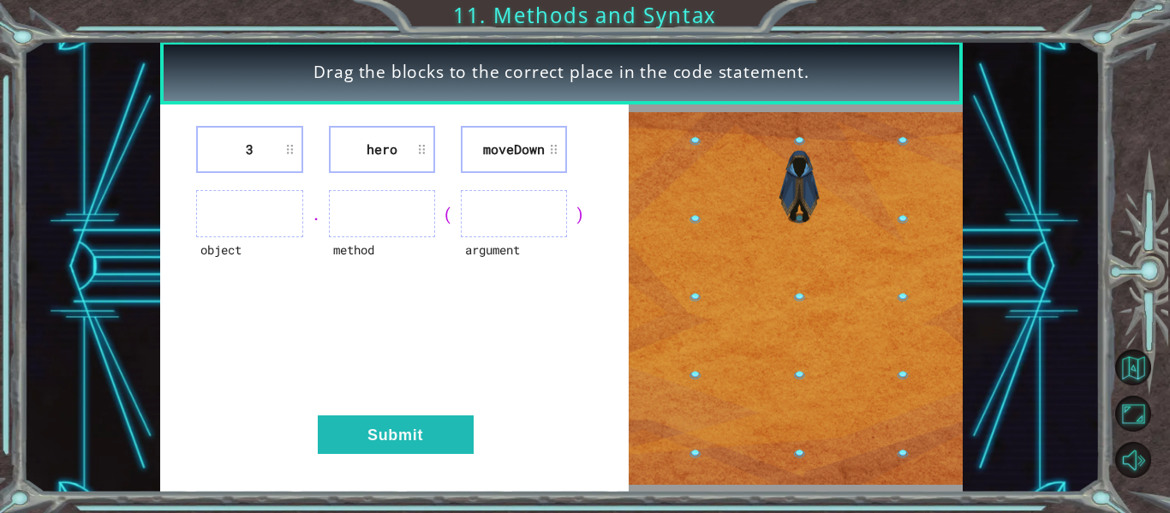
click at [291, 144] on li "3" at bounding box center [249, 149] width 106 height 47
click at [384, 129] on li "hero" at bounding box center [382, 149] width 106 height 47
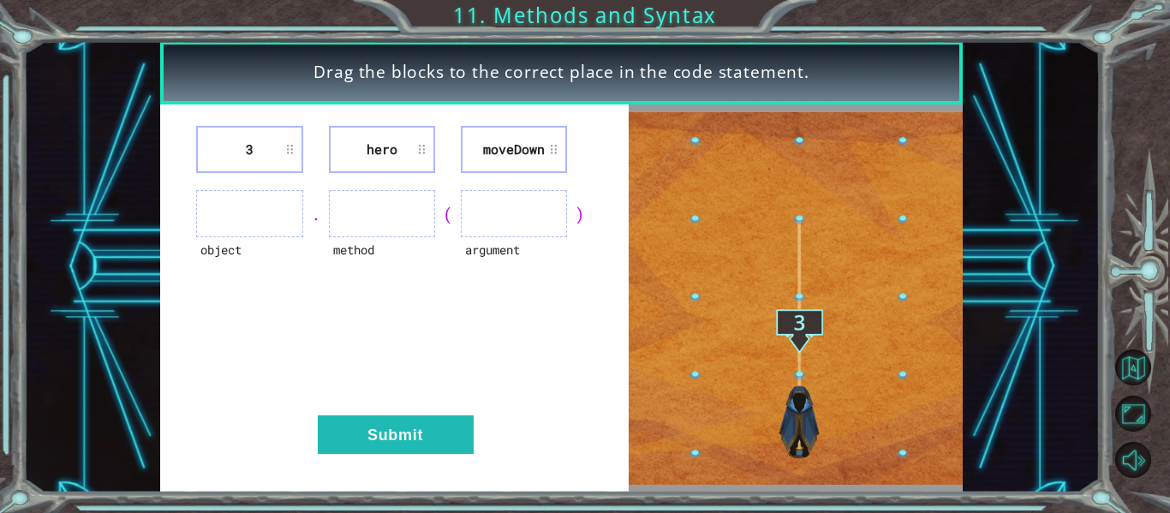
click at [422, 161] on li "hero" at bounding box center [382, 149] width 106 height 47
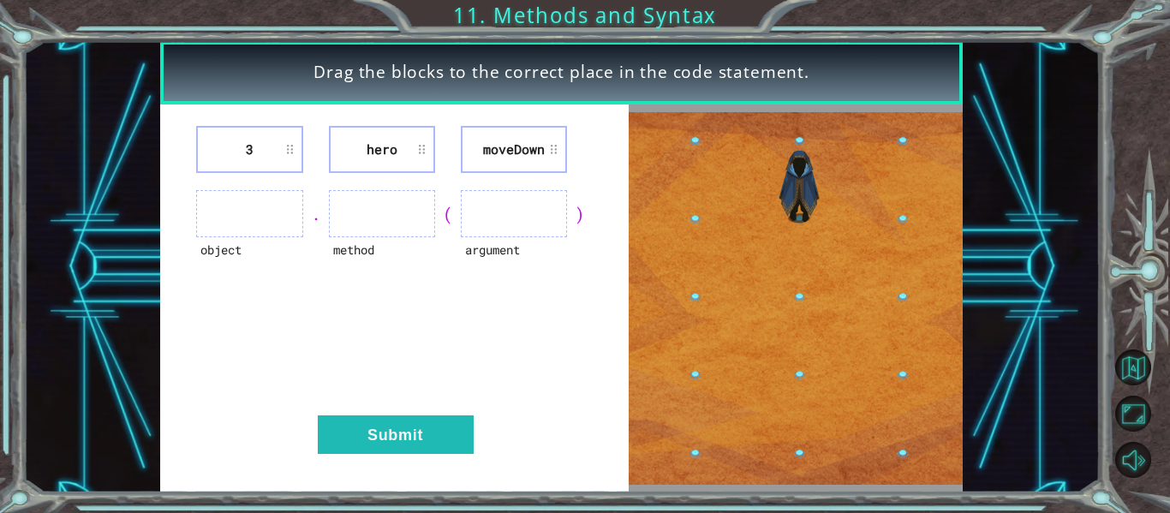
click at [509, 148] on li "moveDown" at bounding box center [514, 149] width 106 height 47
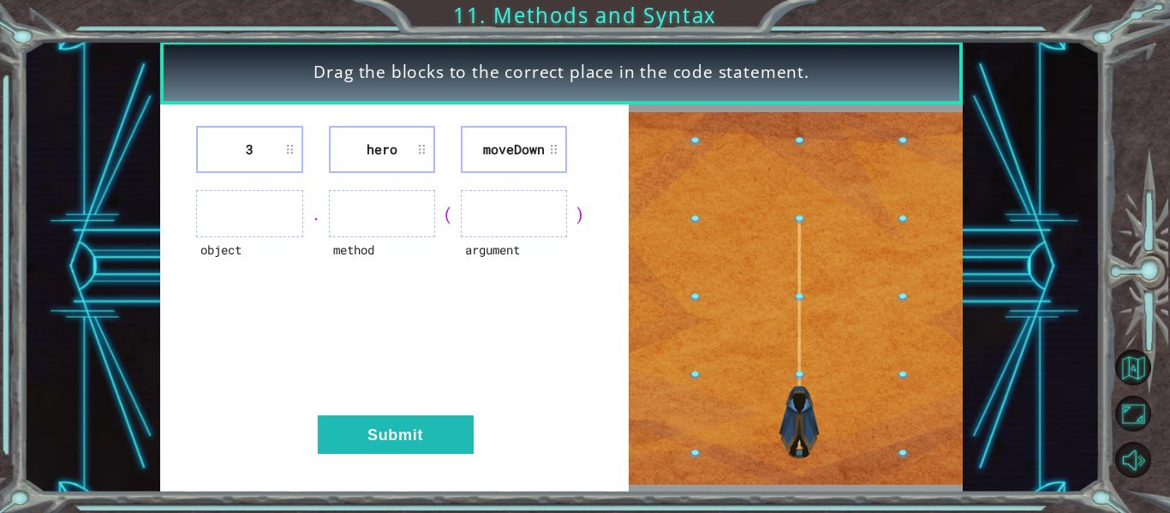
click at [542, 147] on li "moveDown" at bounding box center [514, 149] width 106 height 47
click at [581, 213] on div ")" at bounding box center [580, 214] width 26 height 24
click at [514, 215] on ul at bounding box center [514, 213] width 106 height 47
click at [797, 337] on img at bounding box center [796, 298] width 334 height 372
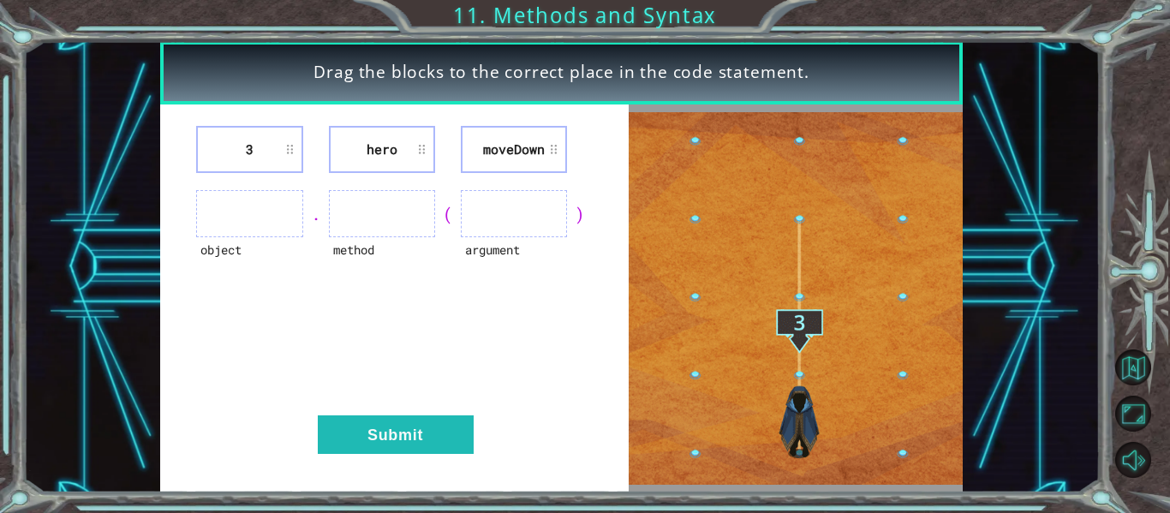
click at [797, 337] on img at bounding box center [796, 298] width 334 height 372
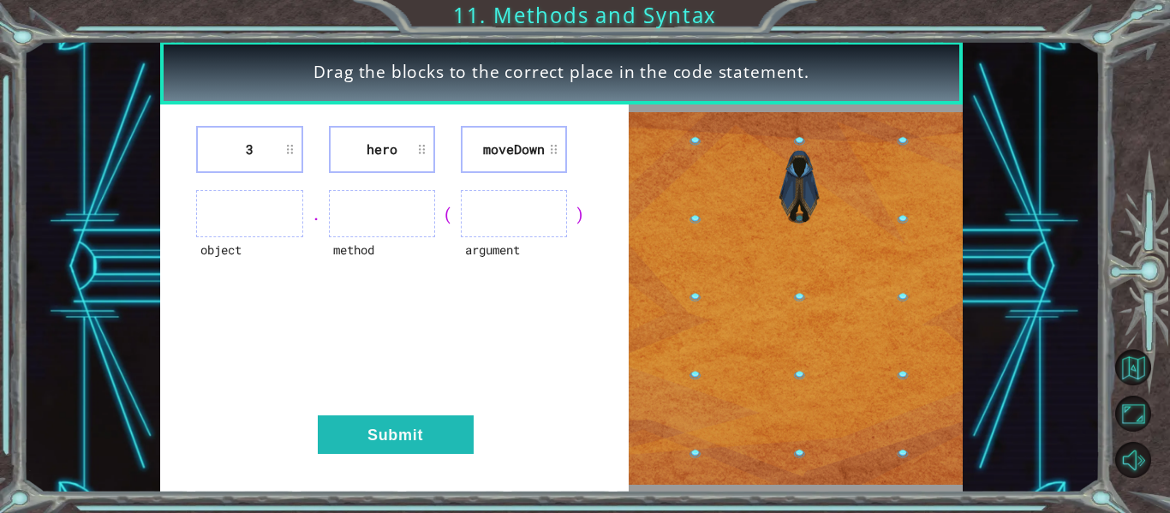
click at [797, 337] on img at bounding box center [796, 298] width 334 height 372
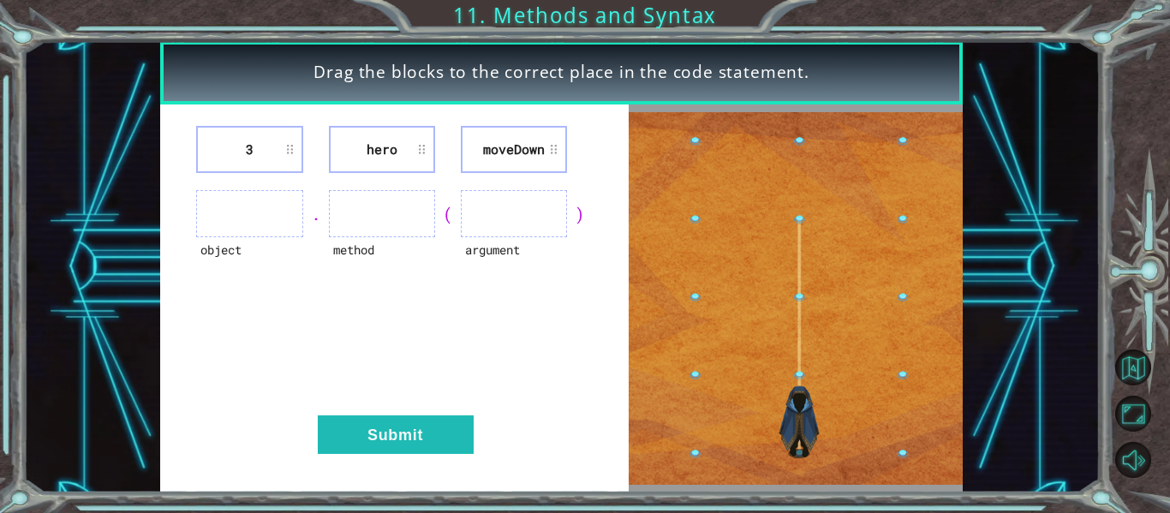
click at [799, 398] on img at bounding box center [796, 298] width 334 height 372
click at [802, 259] on img at bounding box center [796, 298] width 334 height 372
click at [785, 442] on img at bounding box center [796, 298] width 334 height 372
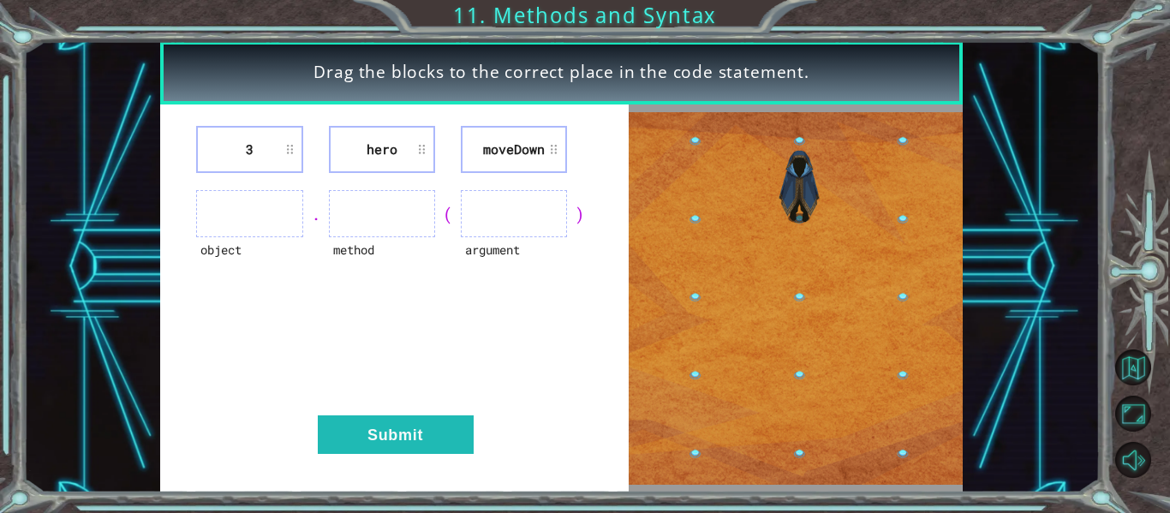
click at [790, 443] on img at bounding box center [796, 298] width 334 height 372
click at [712, 194] on img at bounding box center [796, 298] width 334 height 372
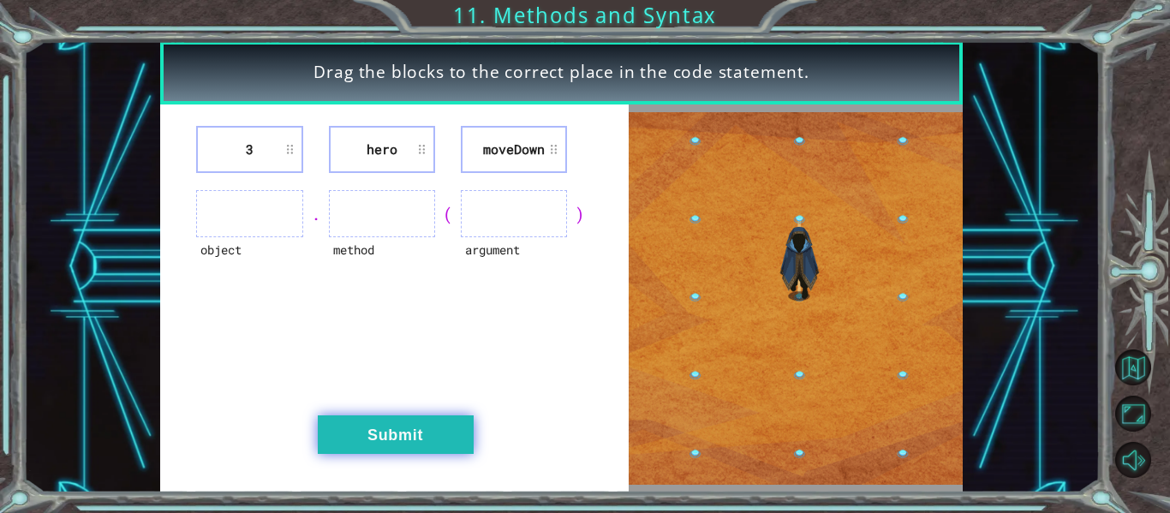
click at [386, 444] on button "Submit" at bounding box center [396, 434] width 156 height 39
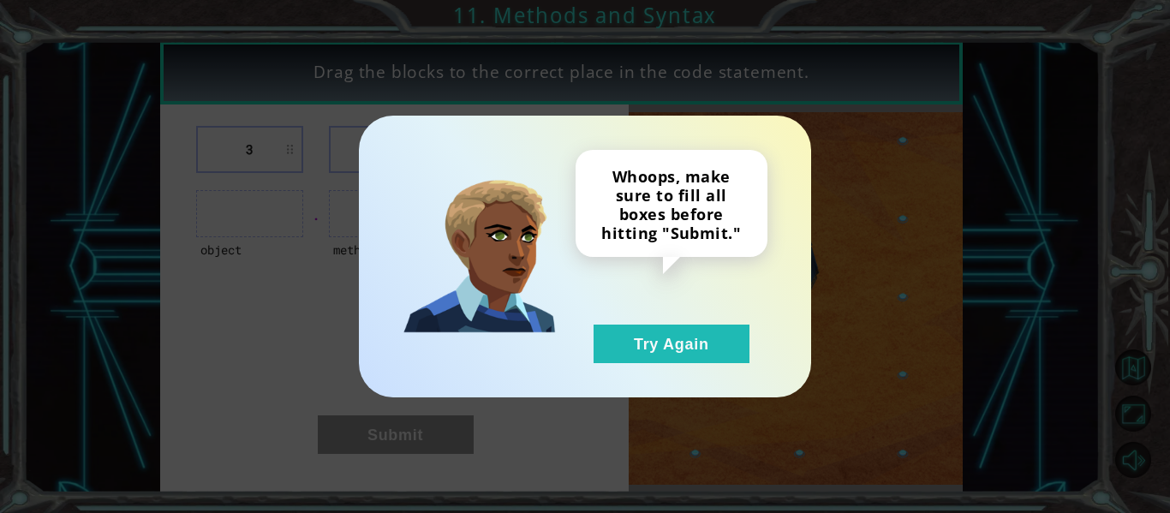
click at [665, 196] on div "Whoops, make sure to fill all boxes before hitting "Submit."" at bounding box center [671, 203] width 192 height 107
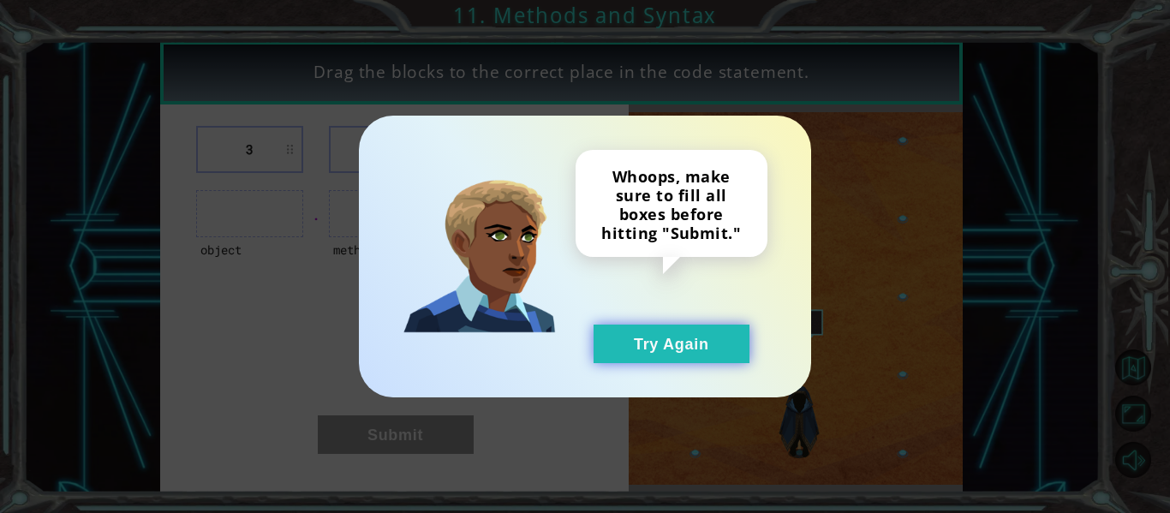
click at [696, 346] on button "Try Again" at bounding box center [671, 344] width 156 height 39
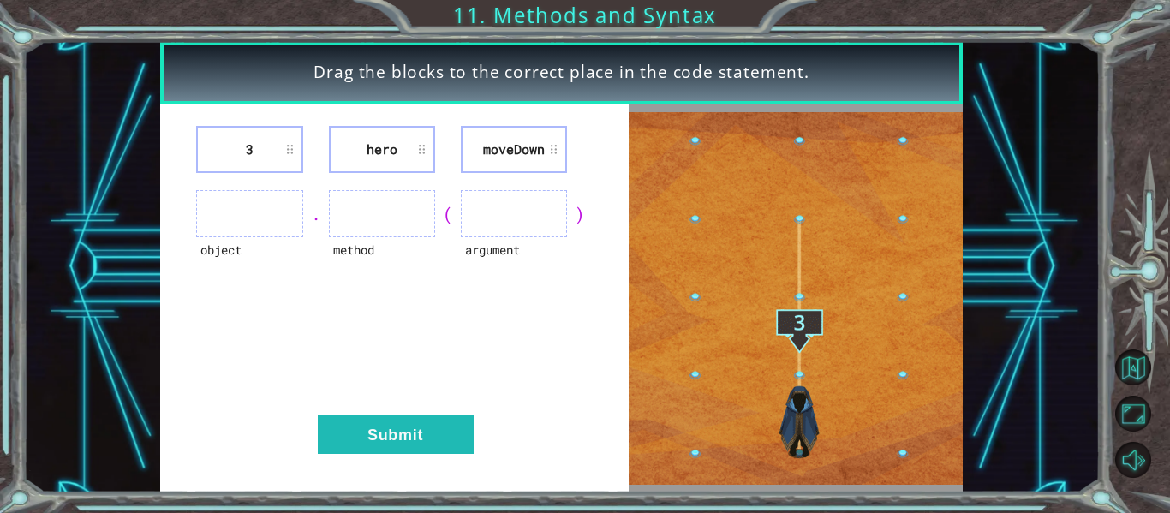
click at [264, 210] on ul at bounding box center [249, 213] width 106 height 47
click at [239, 146] on li "3" at bounding box center [249, 149] width 106 height 47
click at [402, 146] on li "hero" at bounding box center [382, 149] width 106 height 47
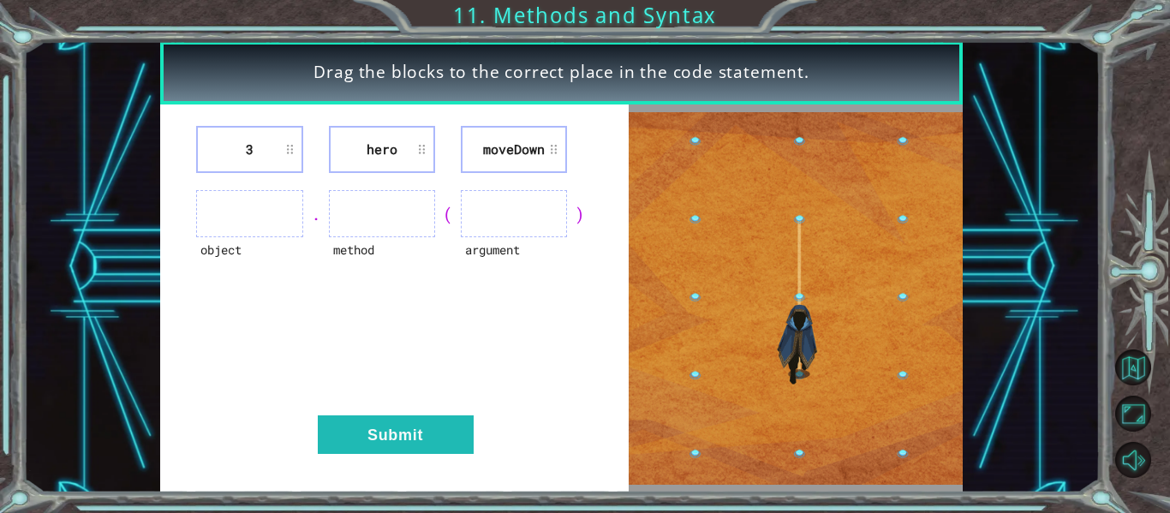
click at [509, 156] on li "moveDown" at bounding box center [514, 149] width 106 height 47
click at [234, 238] on div "object" at bounding box center [249, 260] width 106 height 47
click at [396, 223] on ul at bounding box center [382, 213] width 106 height 47
click at [527, 228] on ul at bounding box center [514, 213] width 106 height 47
click at [313, 217] on div "." at bounding box center [316, 214] width 26 height 24
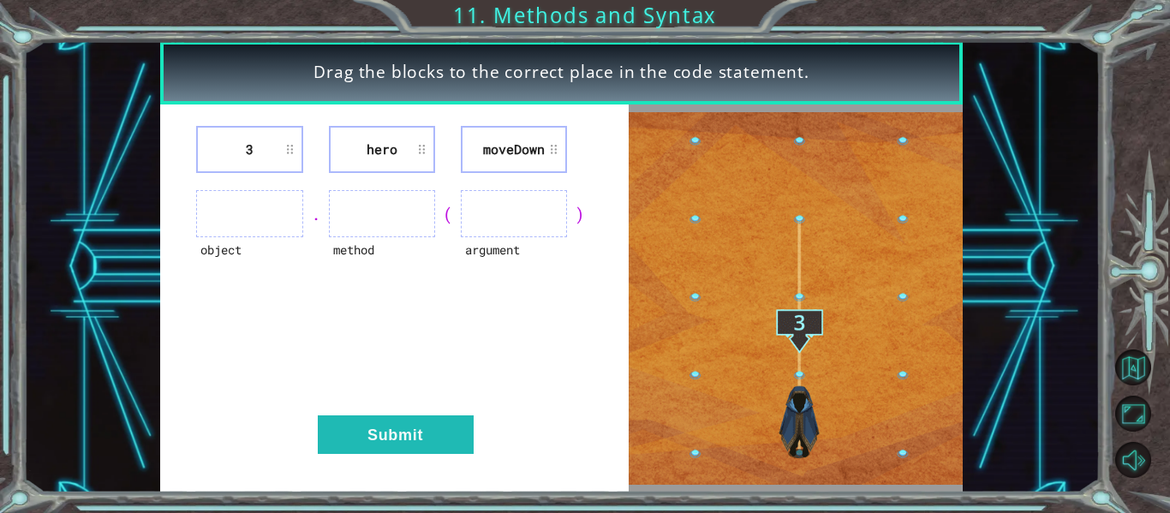
click at [313, 217] on div "." at bounding box center [316, 214] width 26 height 24
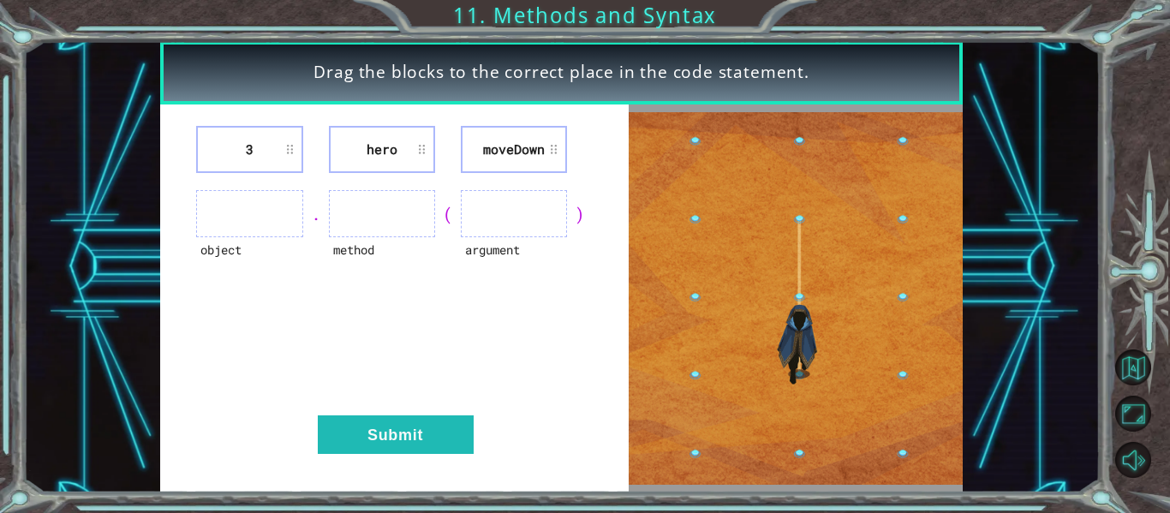
click at [499, 203] on ul at bounding box center [514, 213] width 106 height 47
click at [395, 429] on button "Submit" at bounding box center [396, 434] width 156 height 39
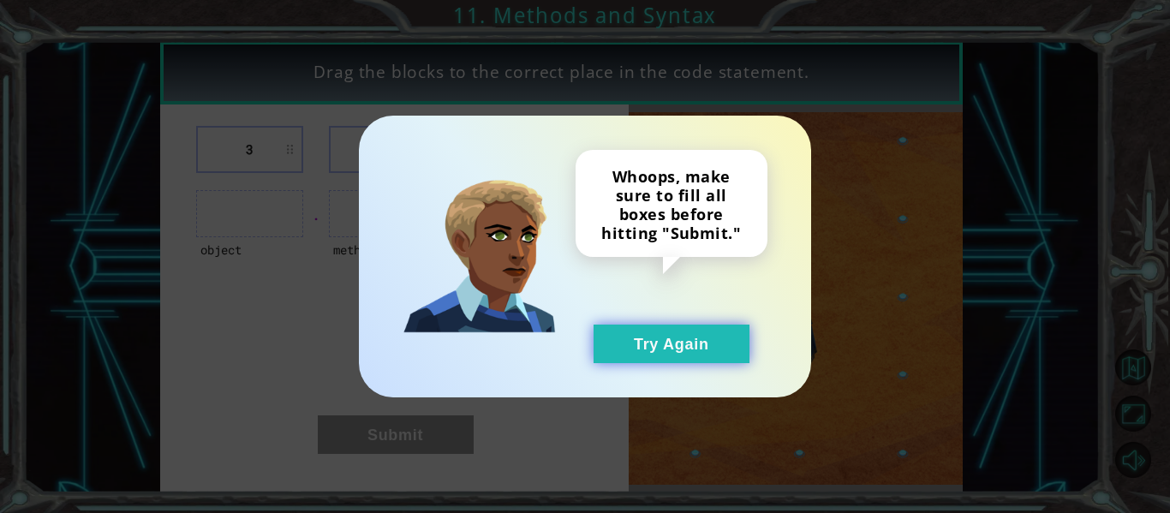
click at [680, 341] on button "Try Again" at bounding box center [671, 344] width 156 height 39
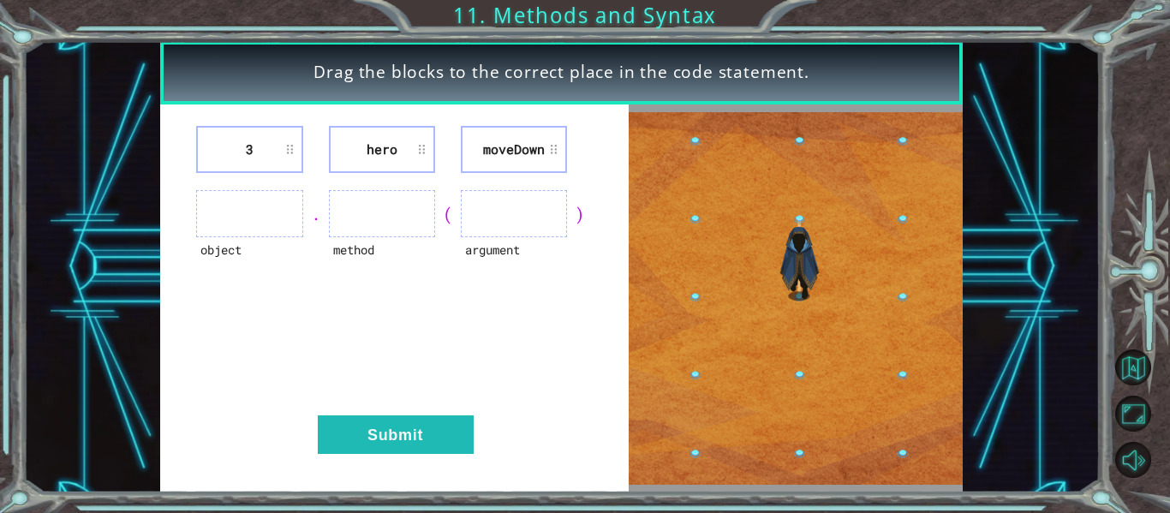
click at [769, 375] on img at bounding box center [796, 298] width 334 height 372
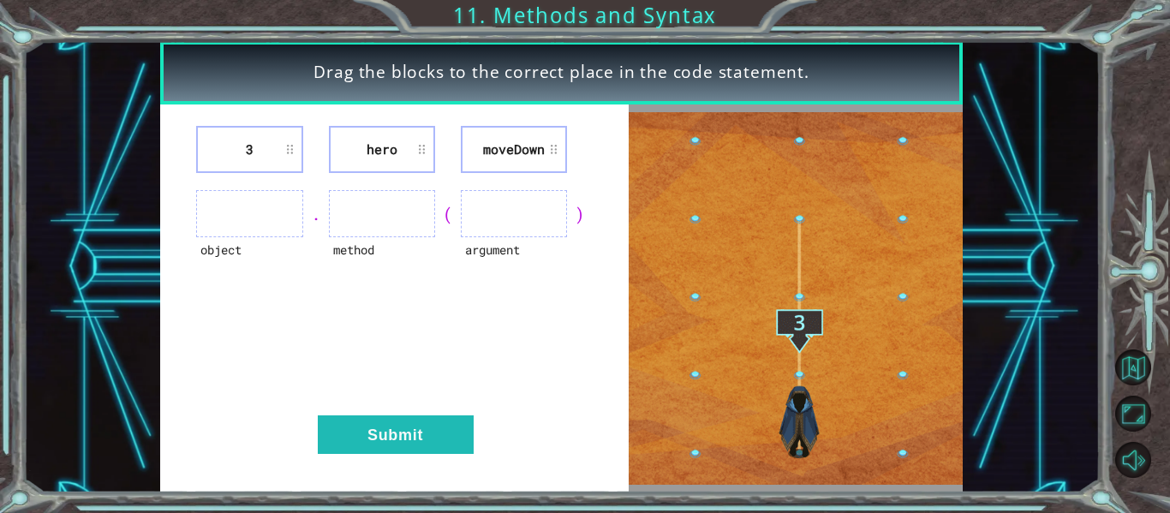
click at [769, 376] on img at bounding box center [796, 298] width 334 height 372
click at [240, 233] on ul at bounding box center [249, 213] width 106 height 47
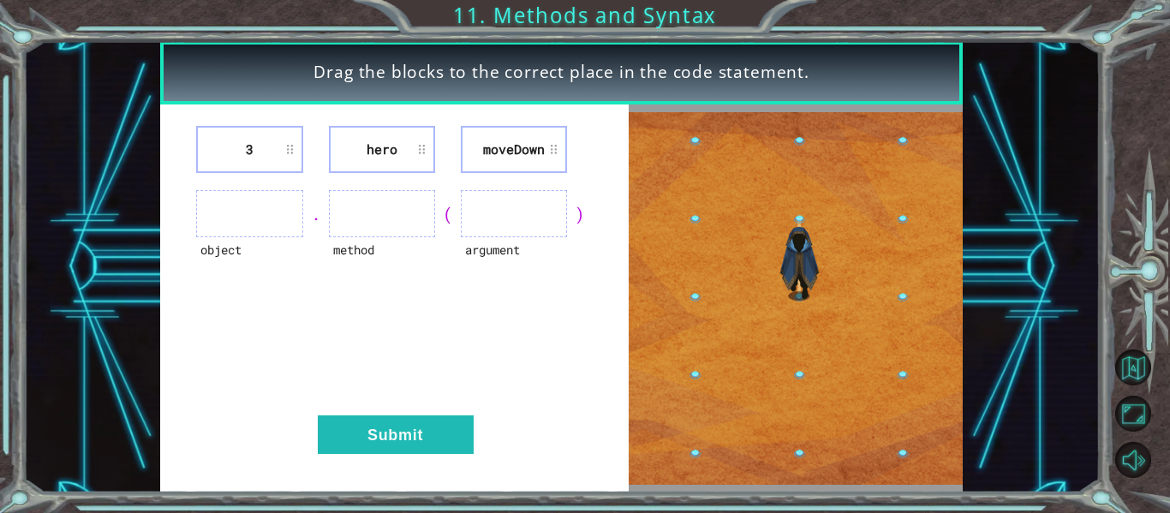
click at [240, 233] on ul at bounding box center [249, 213] width 106 height 47
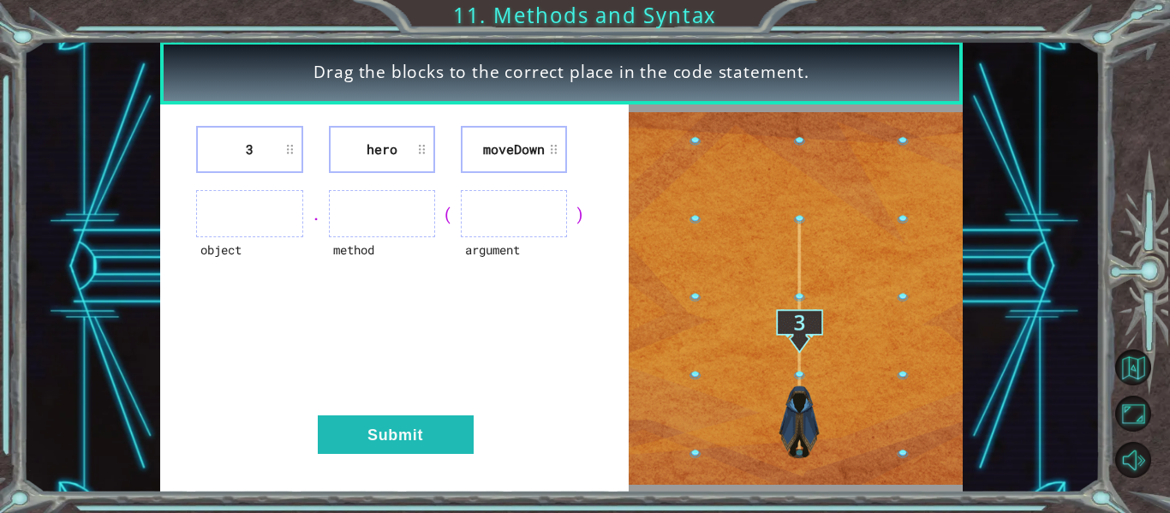
click at [240, 233] on ul at bounding box center [249, 213] width 106 height 47
click at [442, 430] on button "Submit" at bounding box center [396, 434] width 156 height 39
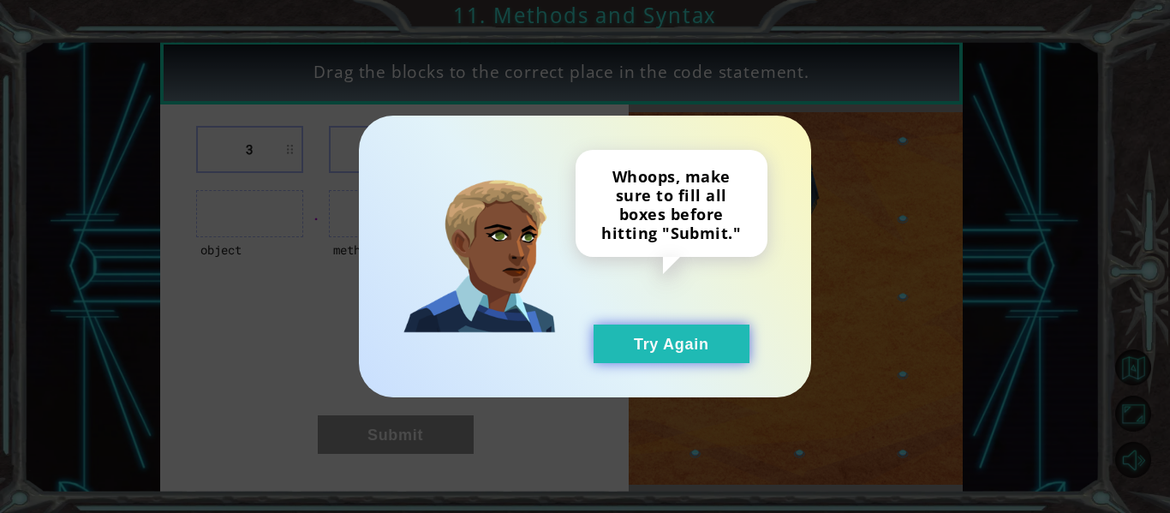
click at [634, 348] on button "Try Again" at bounding box center [671, 344] width 156 height 39
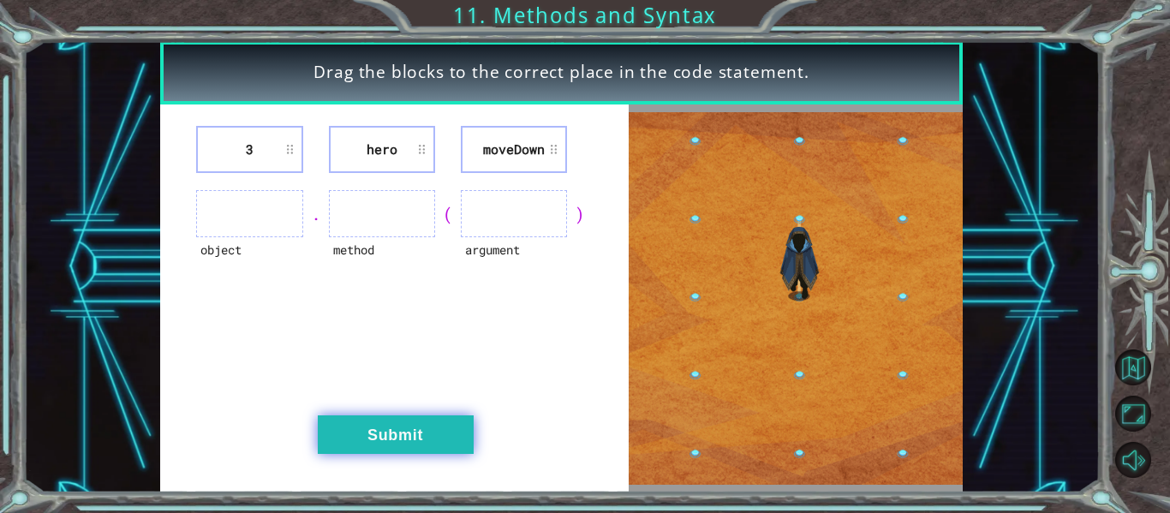
click at [398, 420] on button "Submit" at bounding box center [396, 434] width 156 height 39
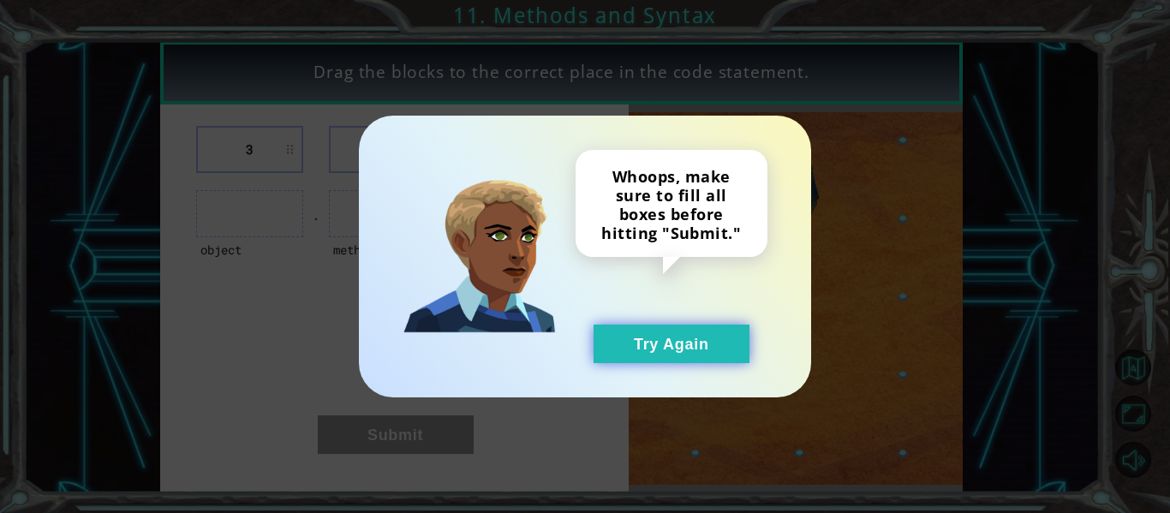
click at [678, 329] on button "Try Again" at bounding box center [671, 344] width 156 height 39
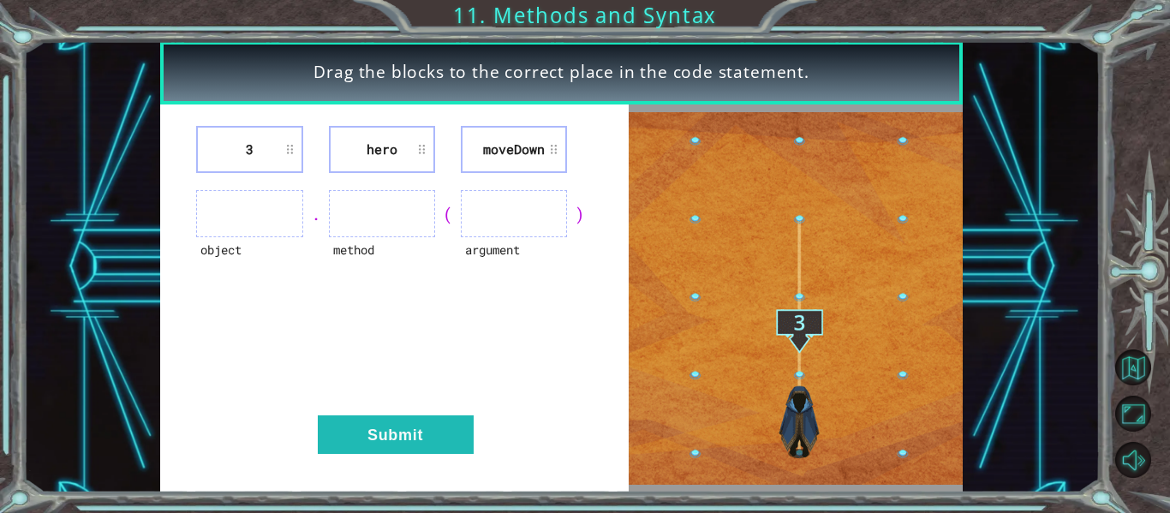
click at [789, 287] on img at bounding box center [796, 298] width 334 height 372
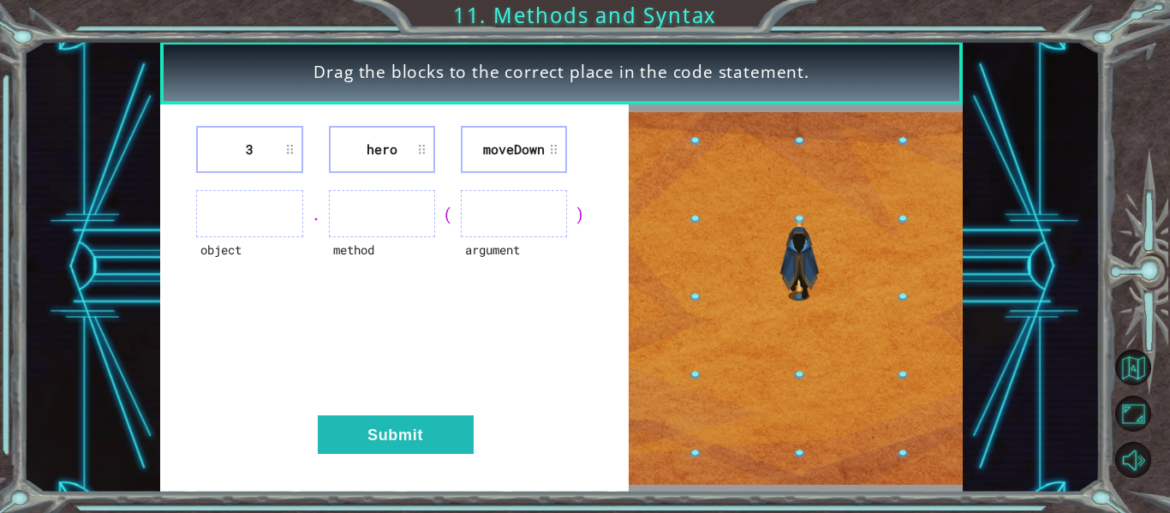
click at [484, 199] on ul at bounding box center [514, 213] width 106 height 47
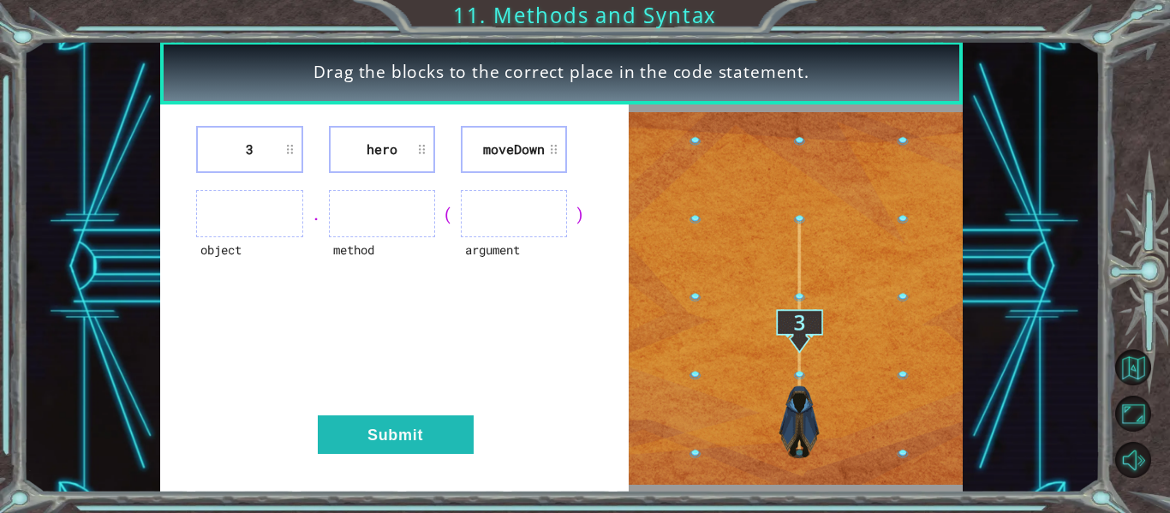
click at [560, 148] on li "moveDown" at bounding box center [514, 149] width 106 height 47
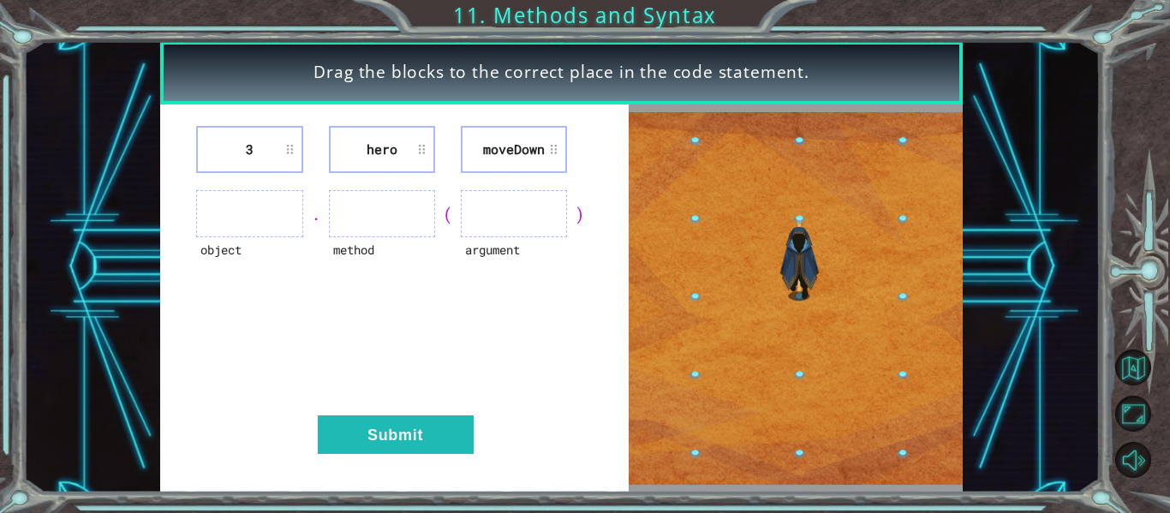
click at [387, 167] on li "hero" at bounding box center [382, 149] width 106 height 47
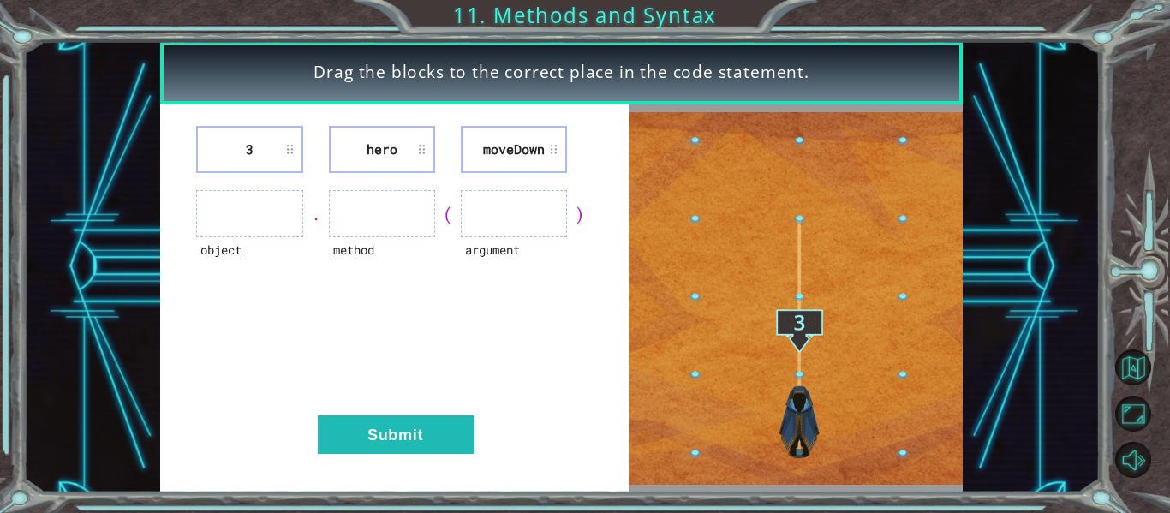
click at [279, 149] on li "3" at bounding box center [249, 149] width 106 height 47
click at [432, 430] on button "Submit" at bounding box center [396, 434] width 156 height 39
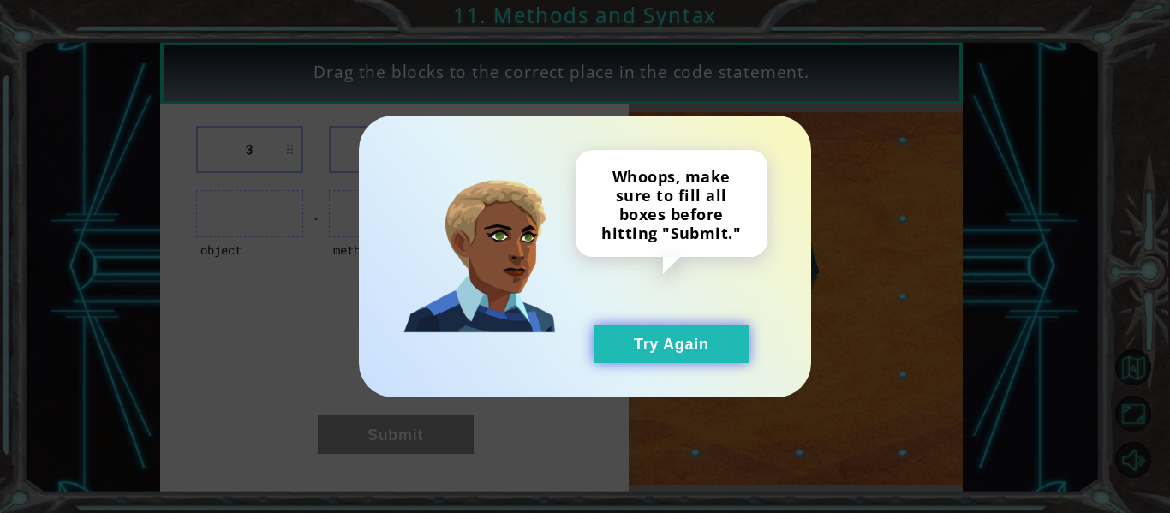
click at [649, 332] on button "Try Again" at bounding box center [671, 344] width 156 height 39
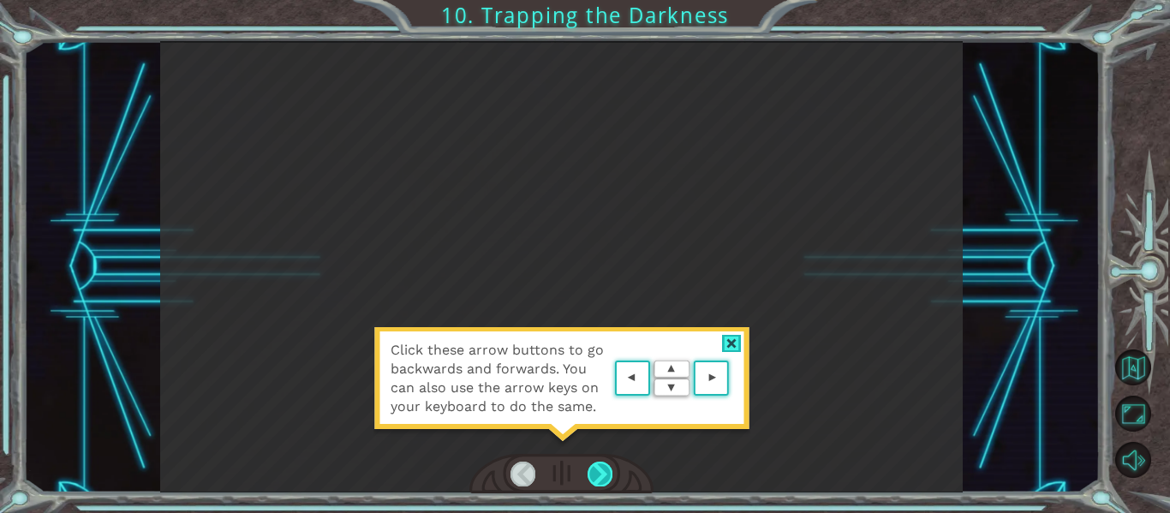
click at [599, 471] on div at bounding box center [599, 474] width 25 height 24
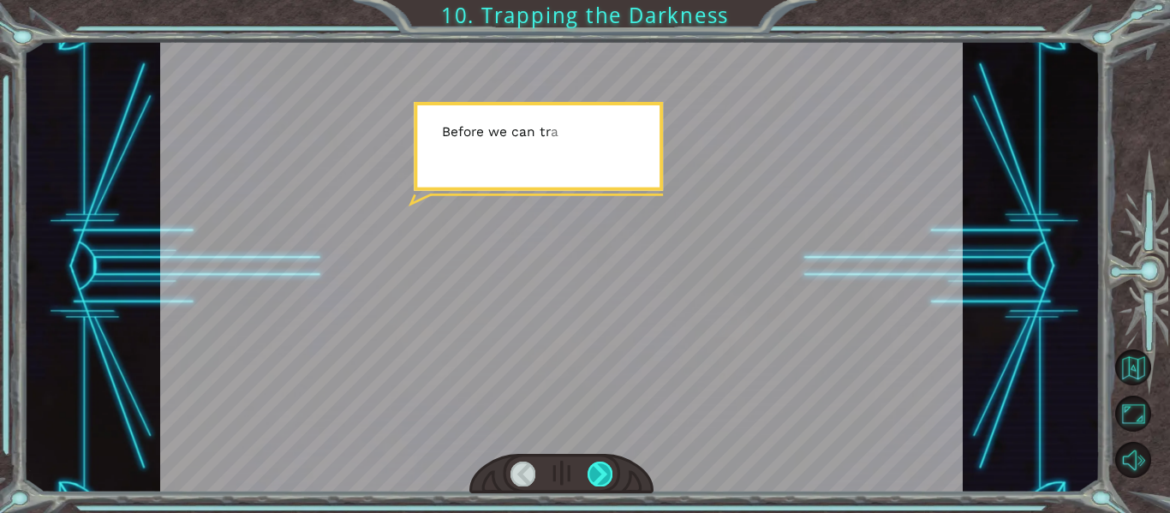
click at [600, 470] on div at bounding box center [599, 474] width 25 height 24
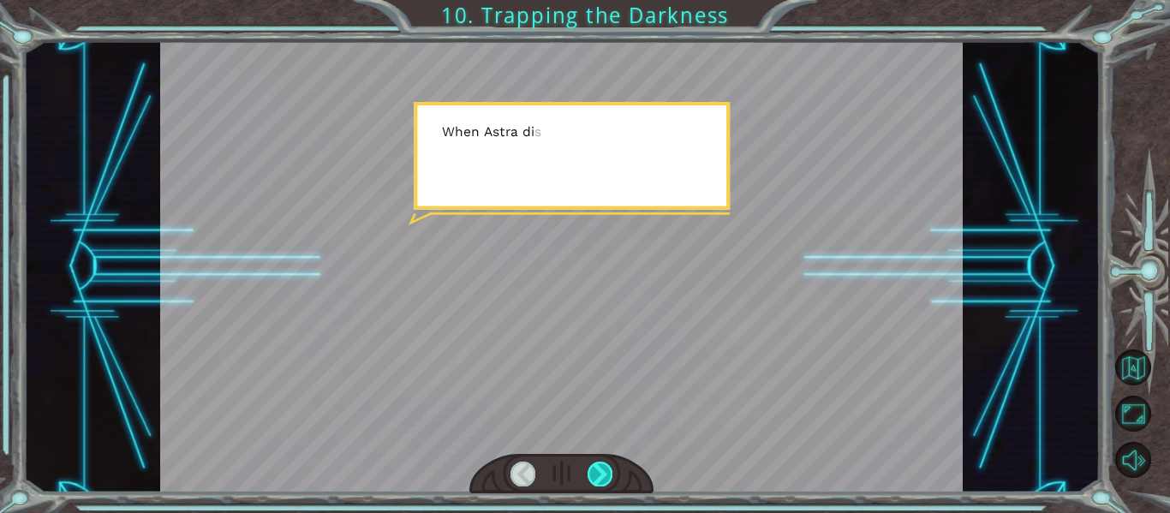
click at [600, 469] on div at bounding box center [599, 474] width 25 height 24
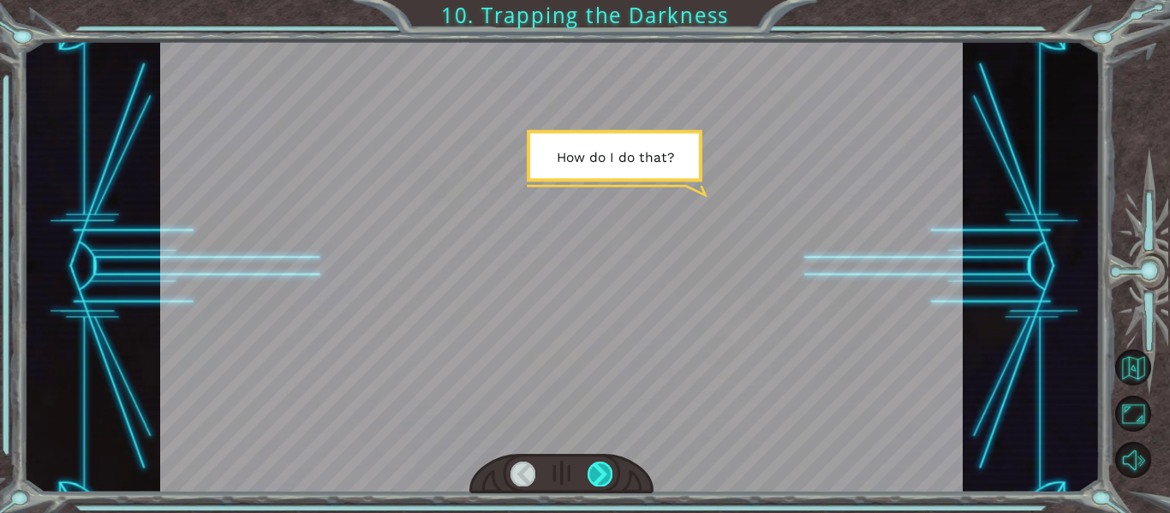
click at [600, 469] on div at bounding box center [599, 474] width 25 height 24
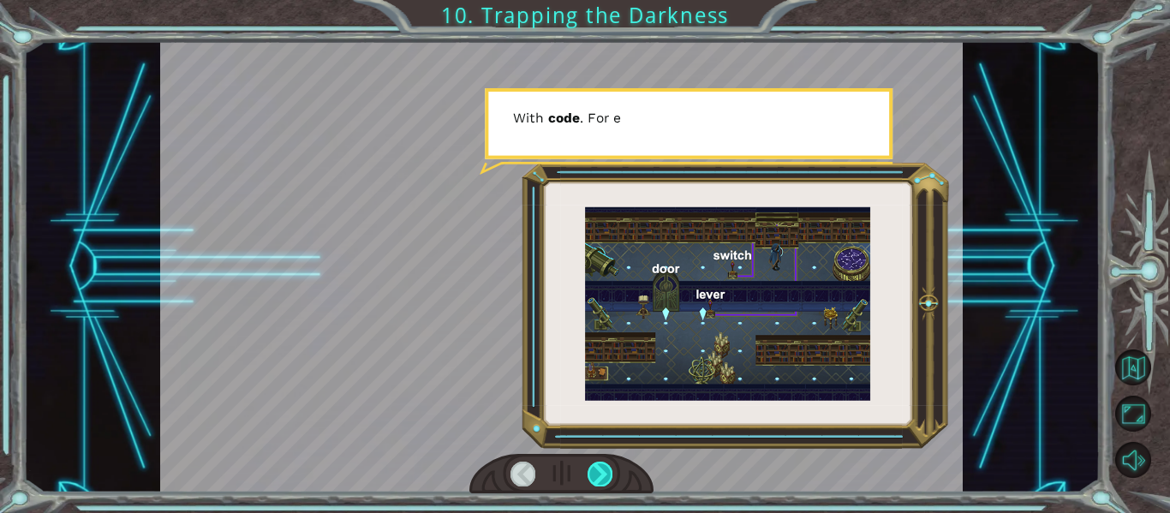
click at [599, 469] on div at bounding box center [599, 474] width 25 height 24
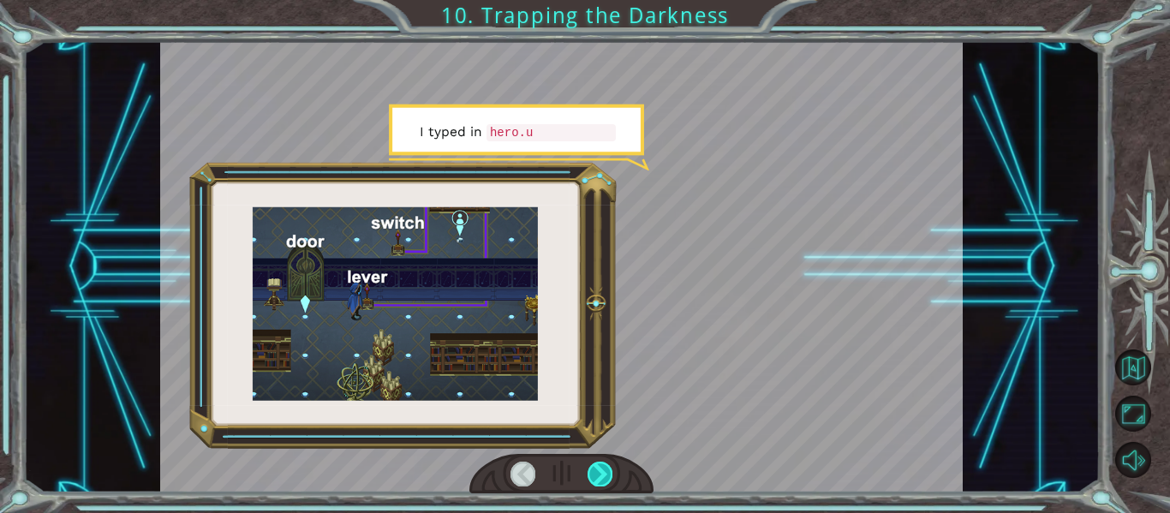
click at [601, 469] on div at bounding box center [599, 474] width 25 height 24
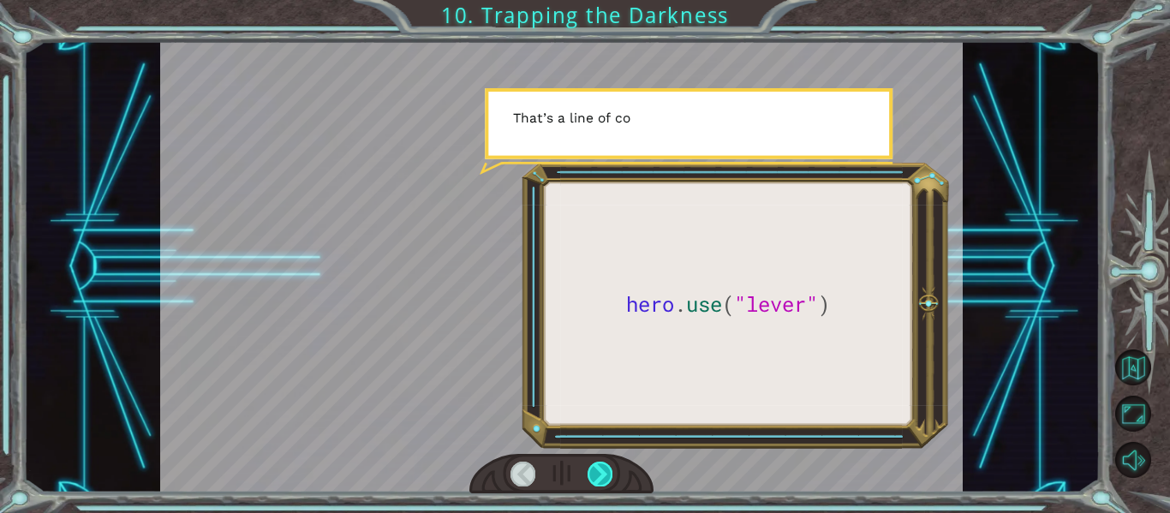
click at [601, 469] on div at bounding box center [599, 474] width 25 height 24
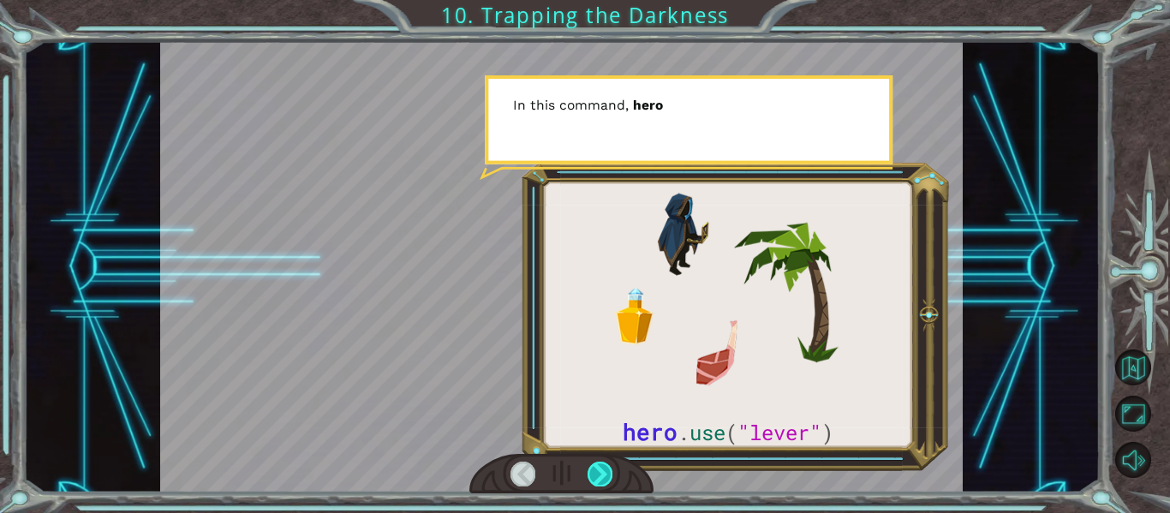
click at [601, 469] on div at bounding box center [599, 474] width 25 height 24
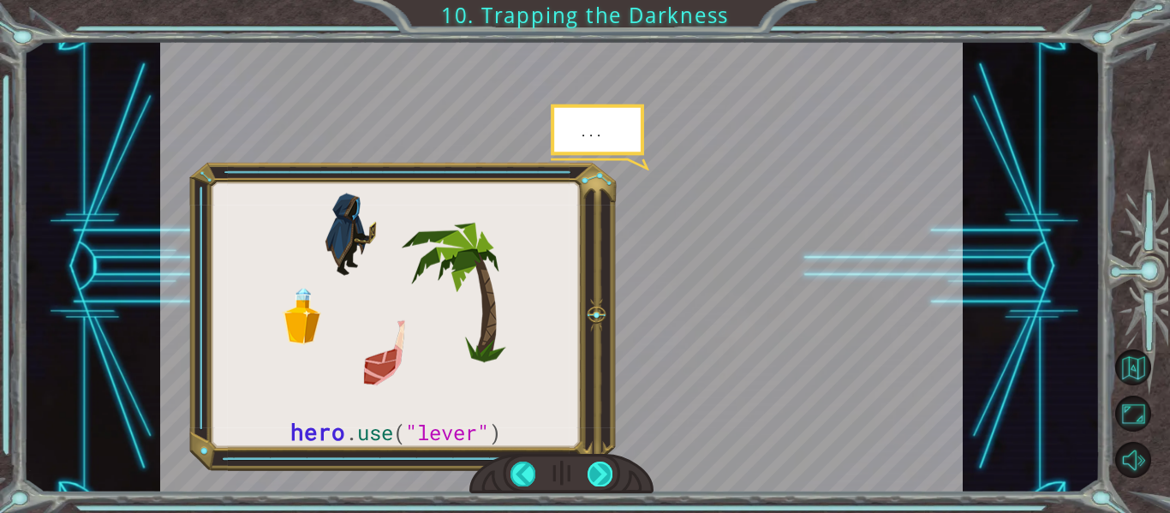
click at [601, 469] on div at bounding box center [599, 474] width 25 height 24
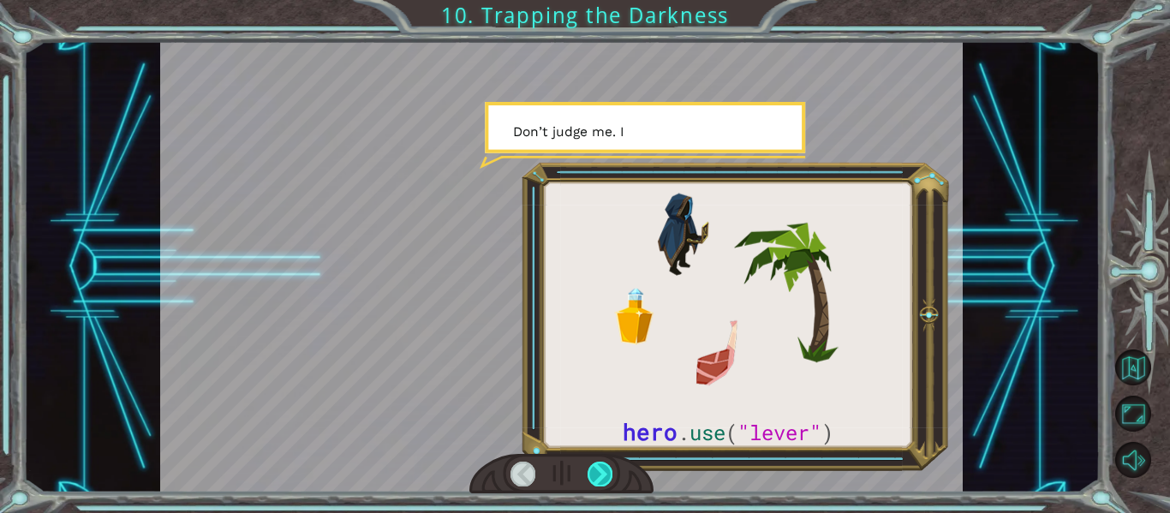
click at [602, 471] on div at bounding box center [599, 474] width 25 height 24
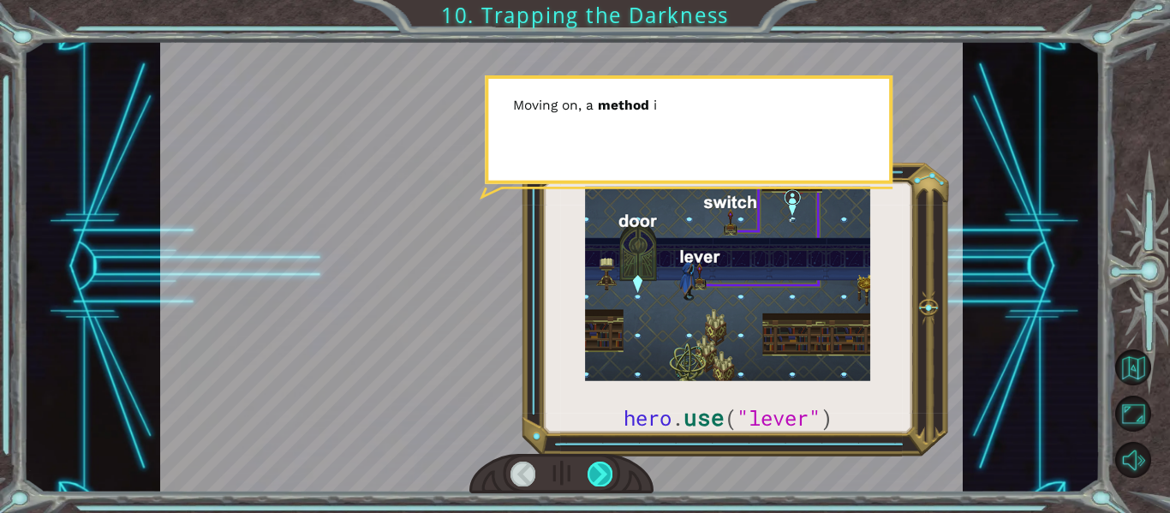
click at [602, 471] on div at bounding box center [599, 474] width 25 height 24
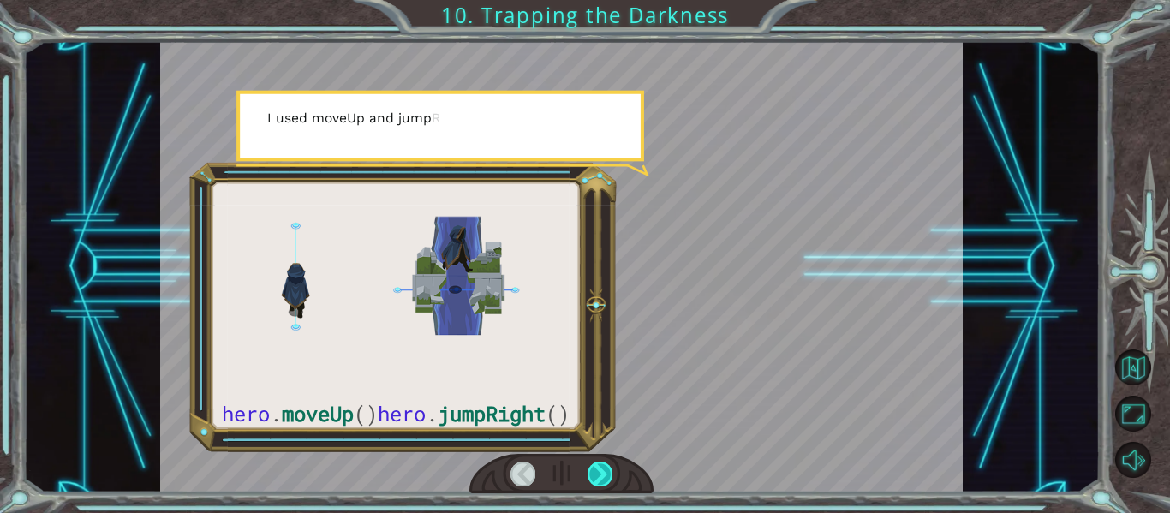
click at [600, 471] on div at bounding box center [599, 474] width 25 height 24
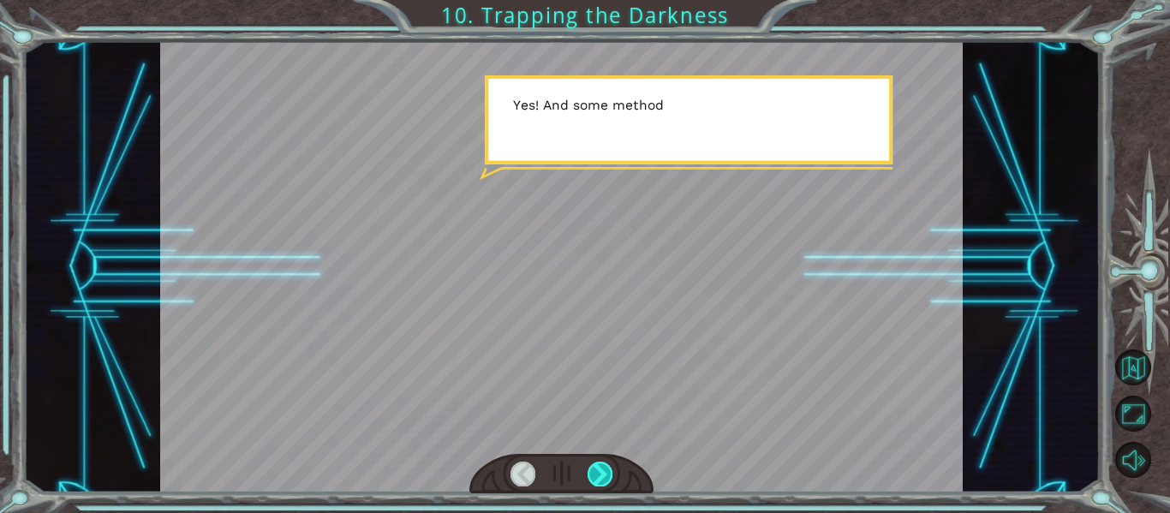
click at [600, 471] on div at bounding box center [599, 474] width 25 height 24
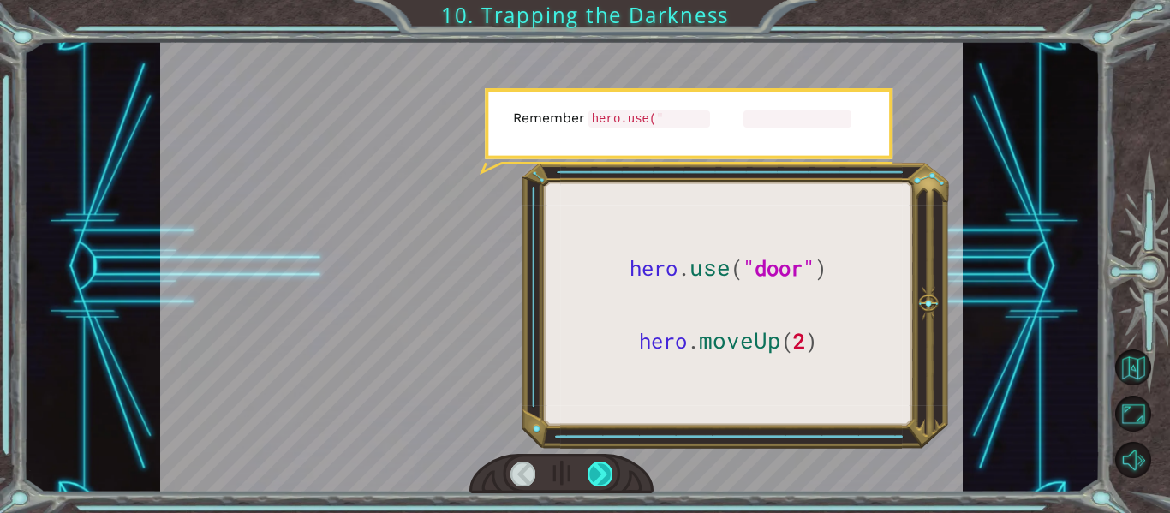
click at [600, 474] on div at bounding box center [599, 474] width 25 height 24
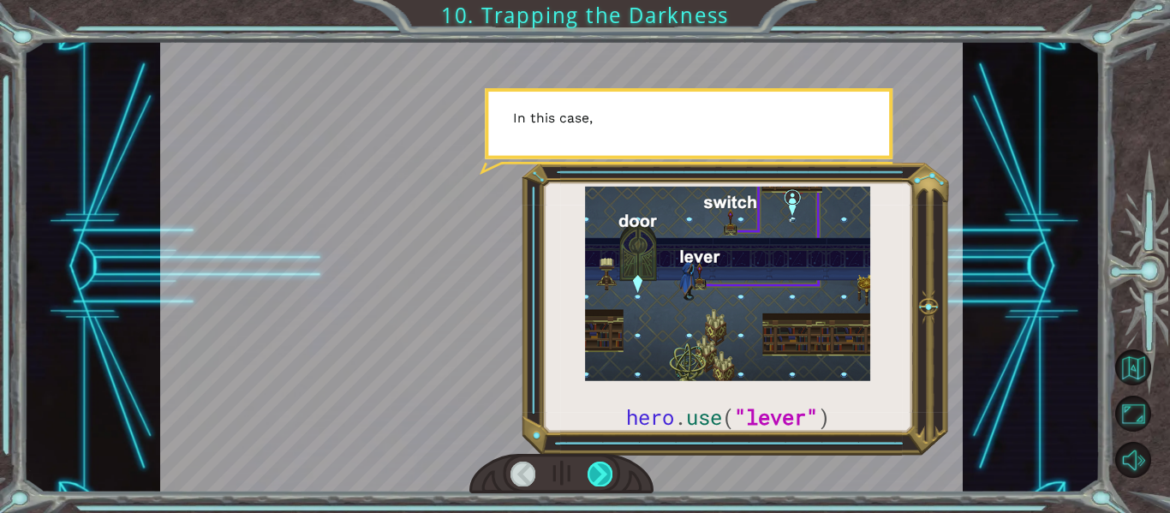
click at [600, 474] on div at bounding box center [599, 474] width 25 height 24
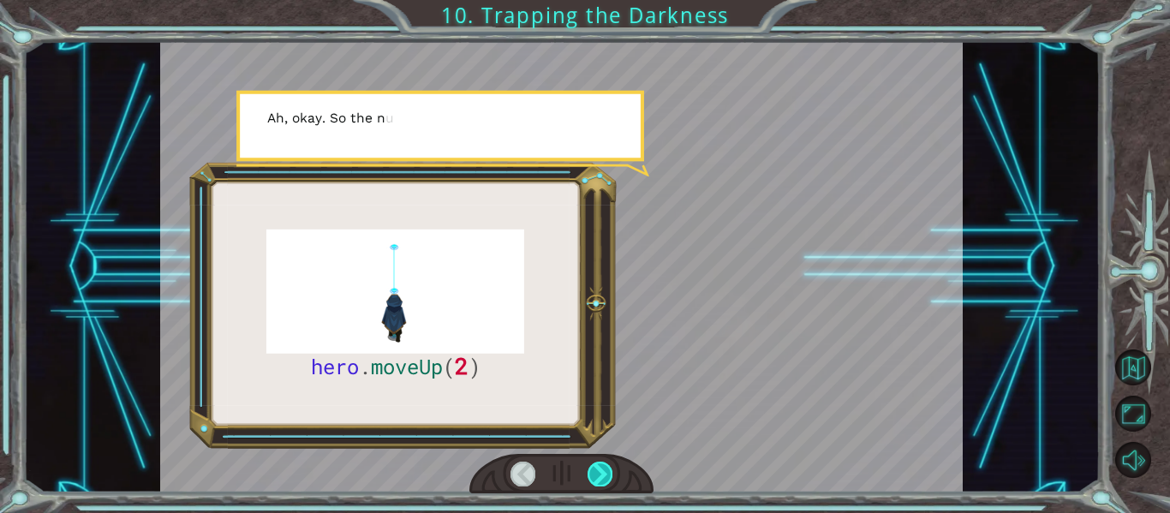
click at [600, 474] on div at bounding box center [599, 474] width 25 height 24
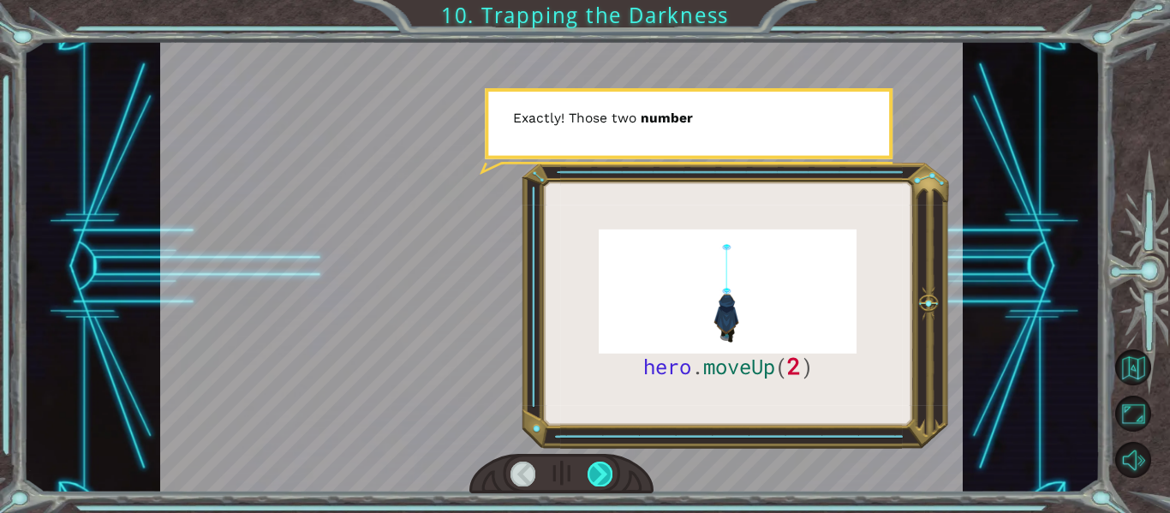
click at [600, 474] on div at bounding box center [599, 474] width 25 height 24
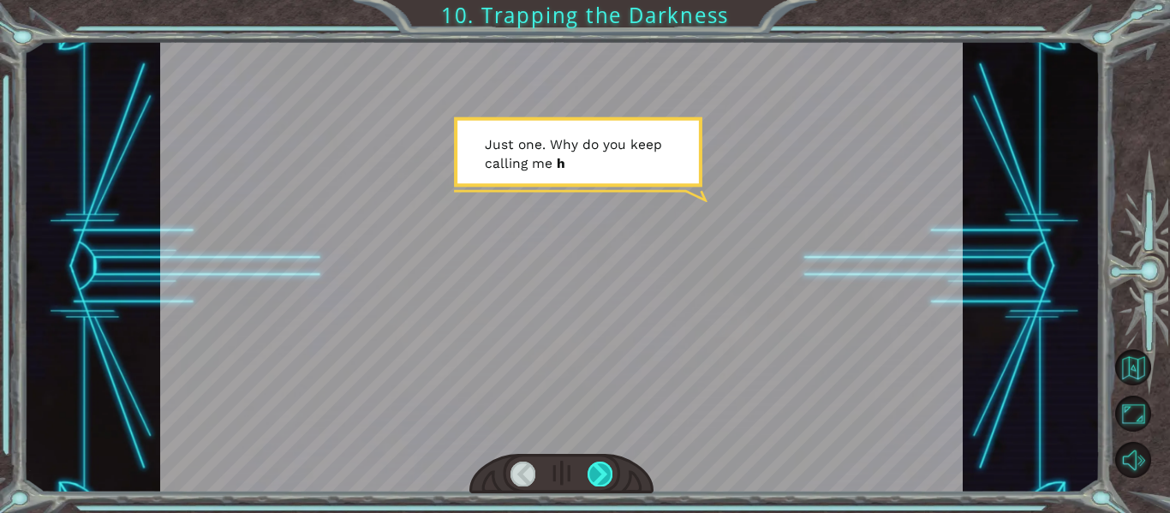
click at [600, 474] on div at bounding box center [599, 474] width 25 height 24
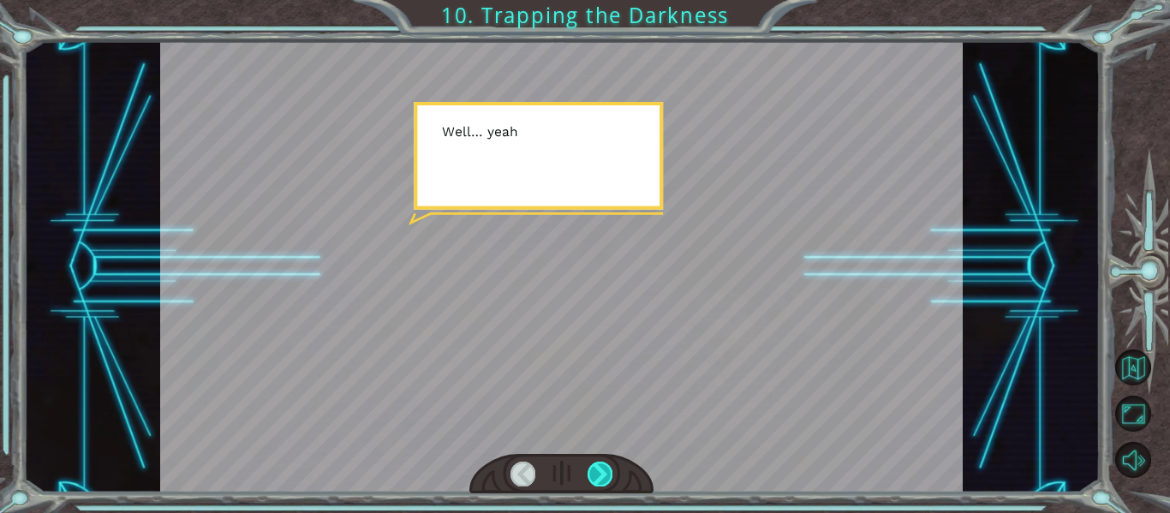
click at [600, 474] on div at bounding box center [599, 474] width 25 height 24
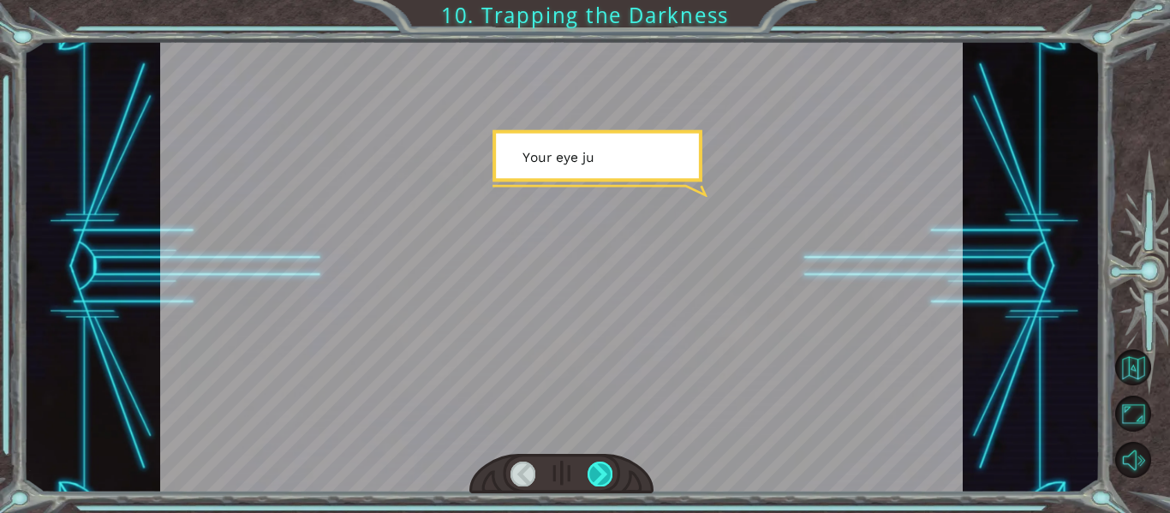
click at [600, 474] on div at bounding box center [599, 474] width 25 height 24
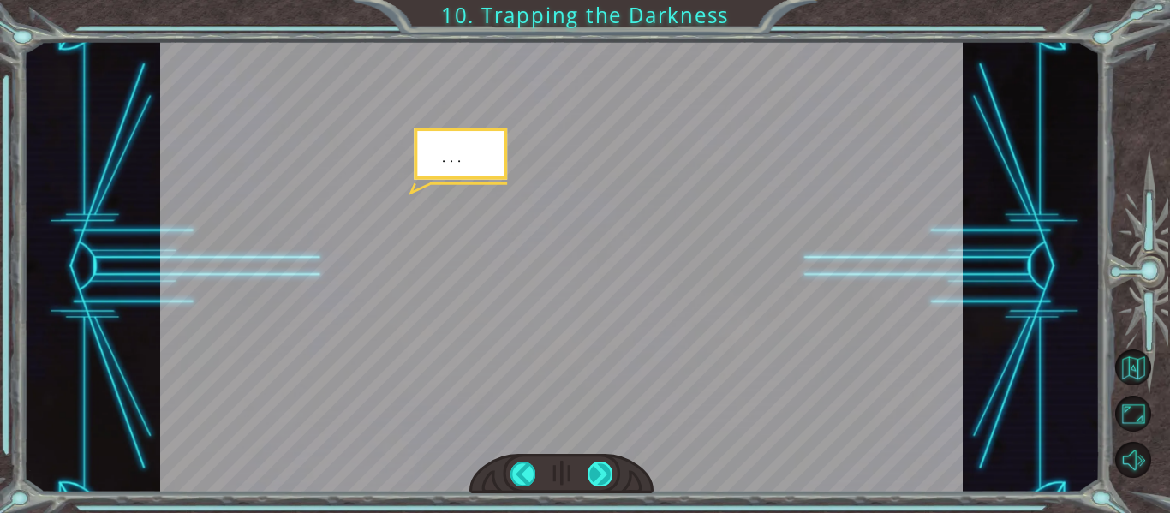
click at [600, 476] on div at bounding box center [599, 474] width 25 height 24
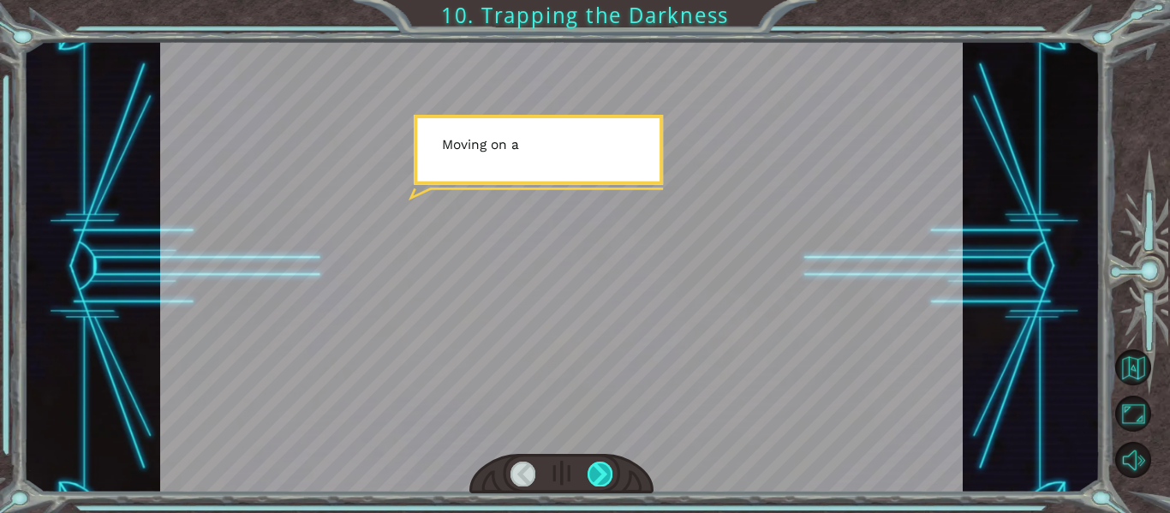
click at [600, 476] on div at bounding box center [599, 474] width 25 height 24
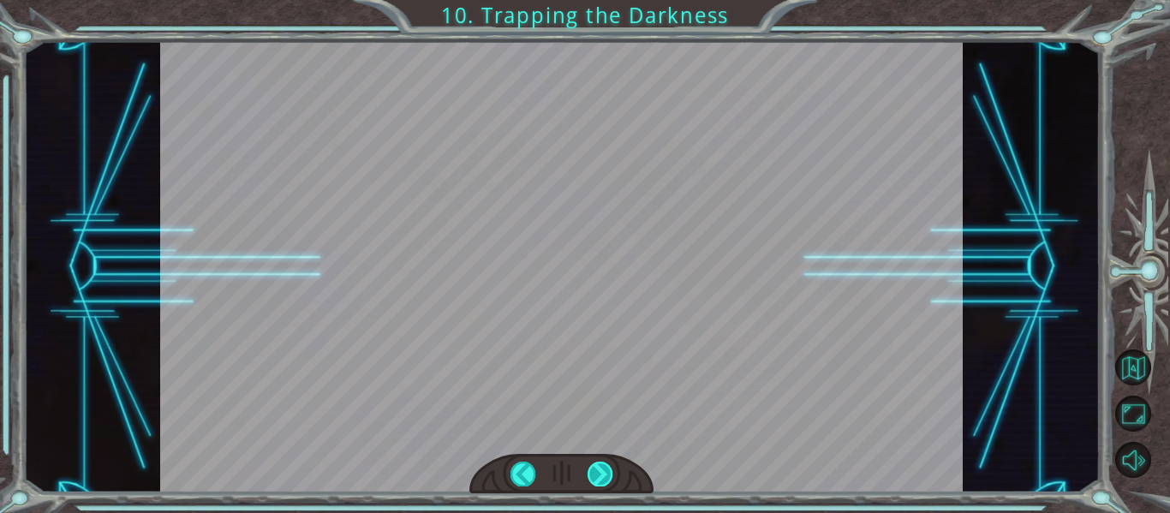
click at [601, 477] on div at bounding box center [599, 474] width 25 height 24
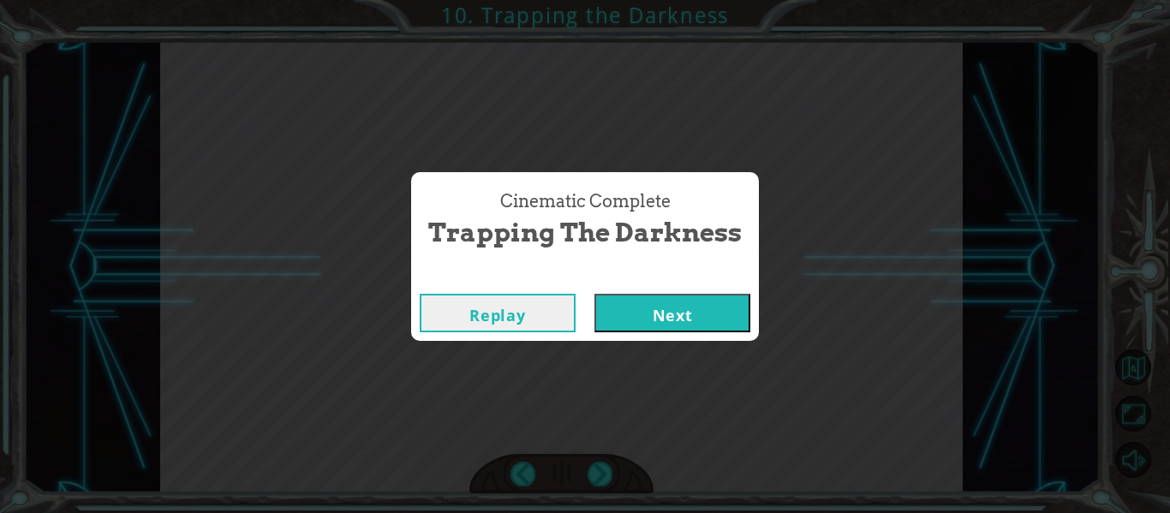
click at [664, 313] on button "Next" at bounding box center [672, 313] width 156 height 39
